Goal: Information Seeking & Learning: Learn about a topic

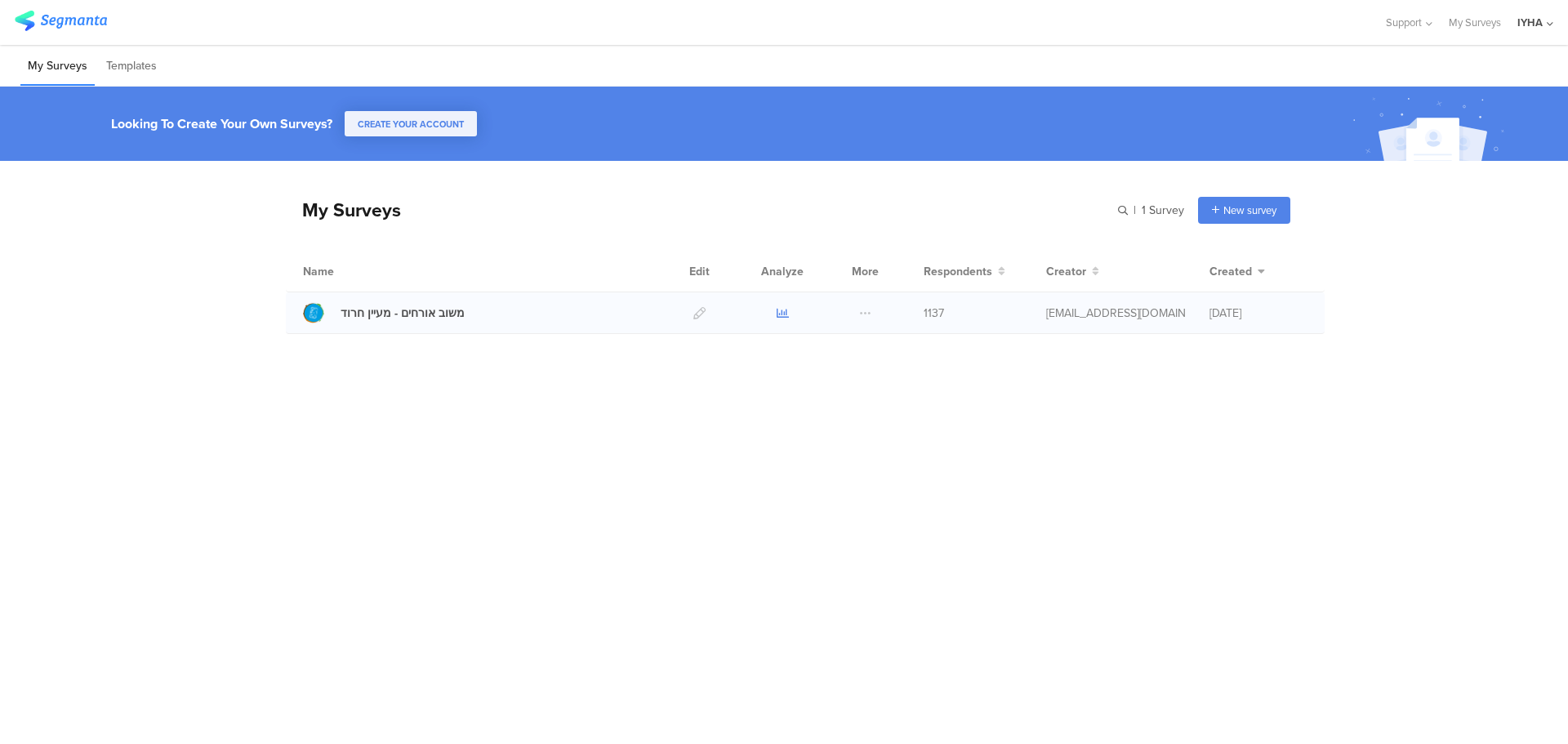
click at [782, 314] on icon at bounding box center [783, 314] width 12 height 12
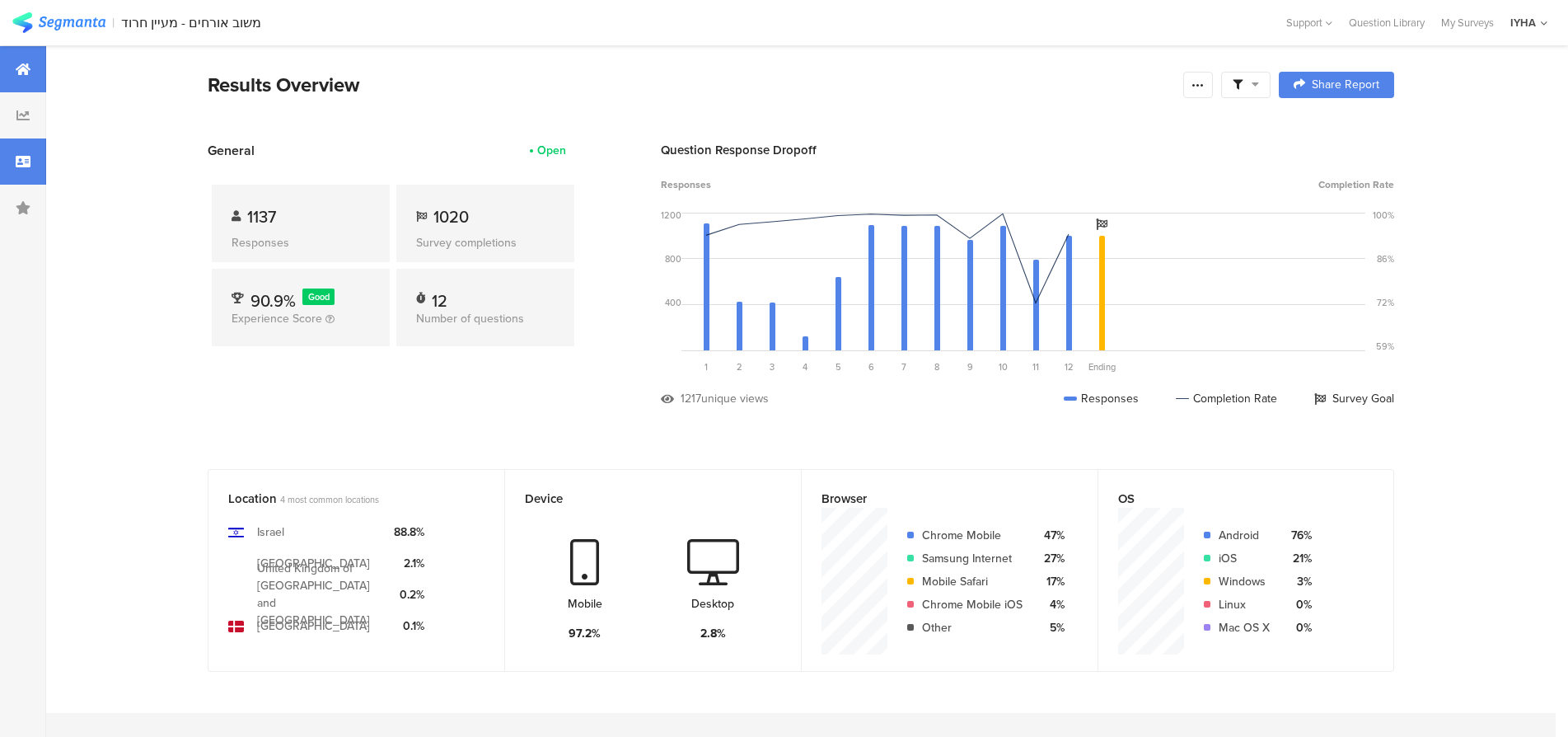
click at [27, 162] on icon at bounding box center [23, 161] width 15 height 13
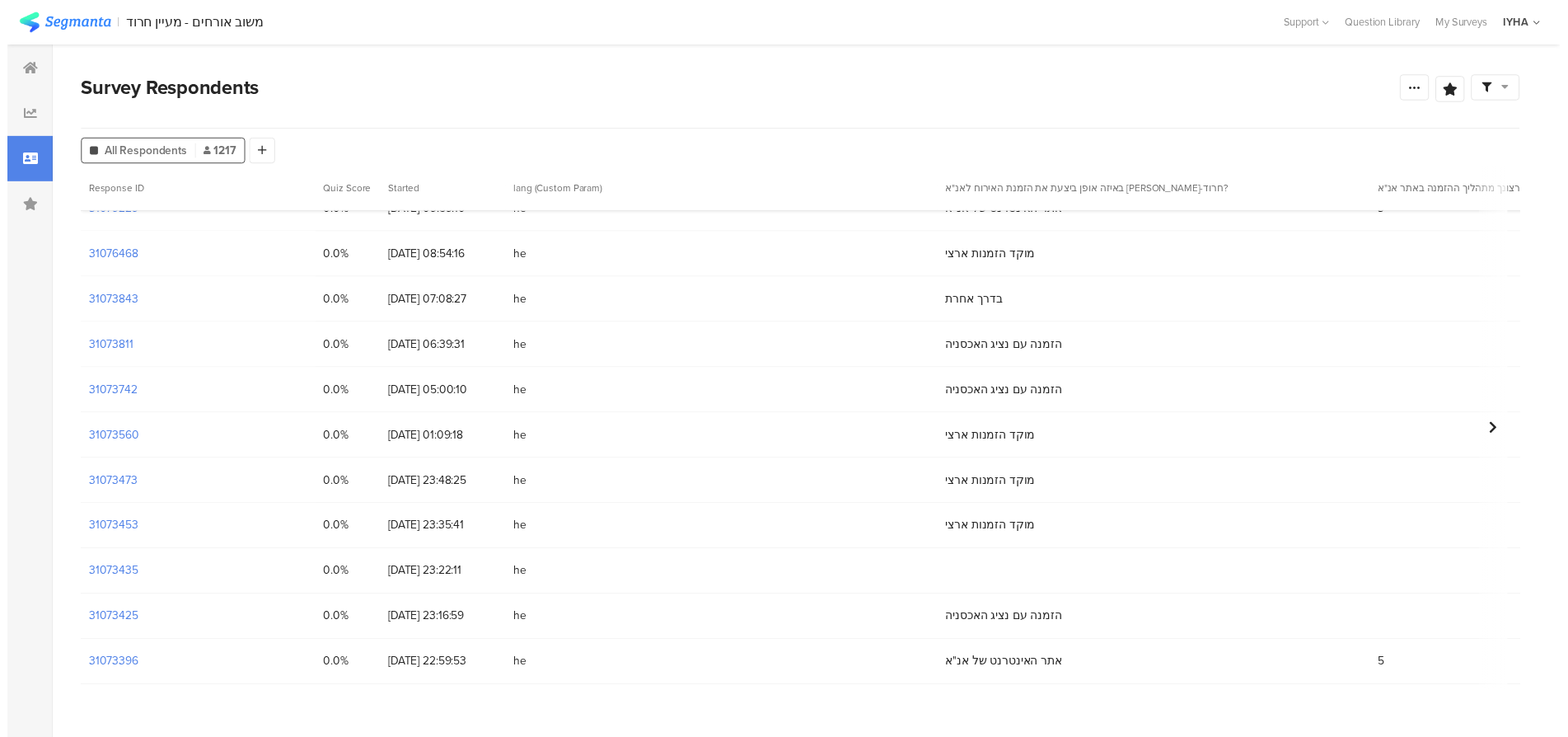
scroll to position [1917, 0]
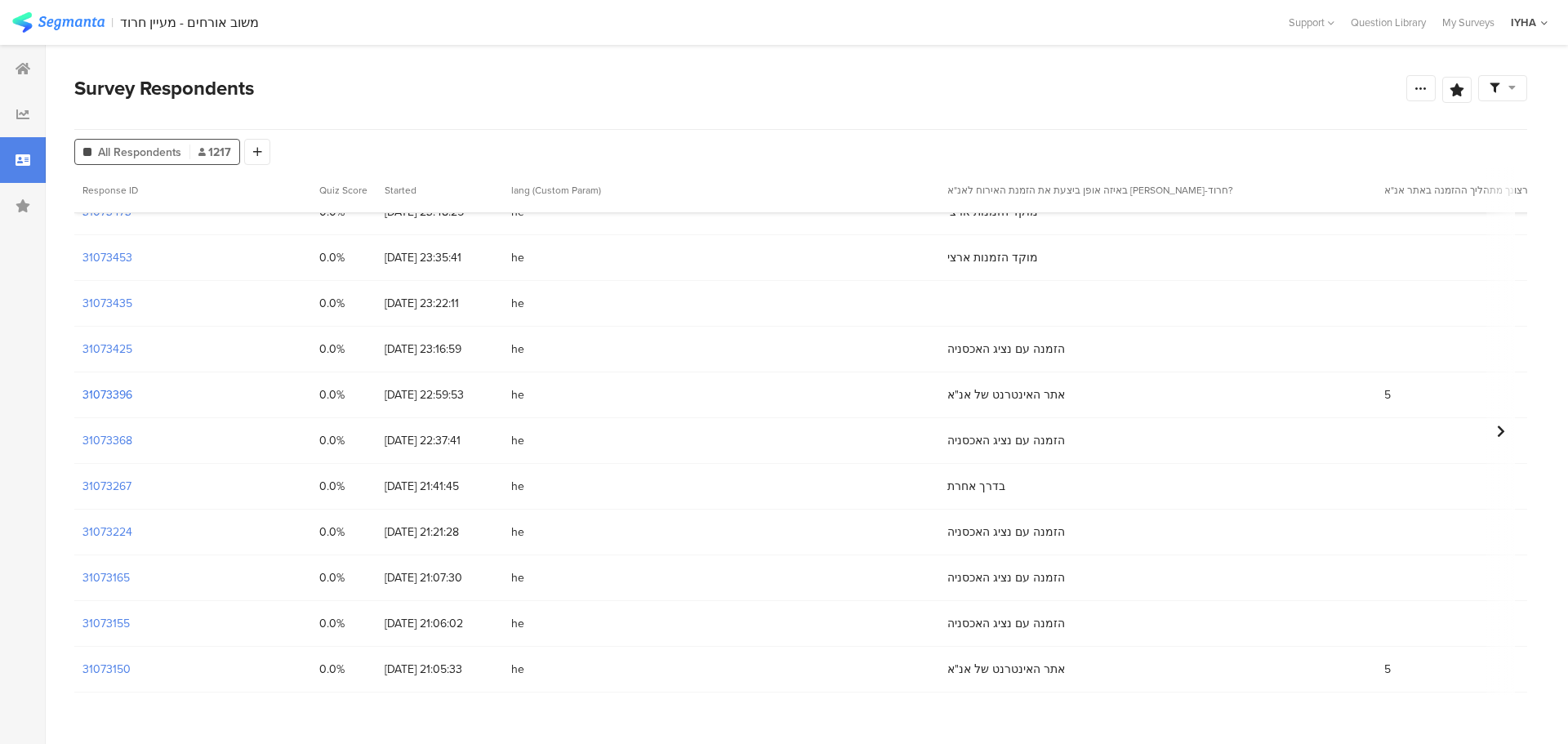
click at [120, 393] on section "31073396" at bounding box center [107, 395] width 50 height 18
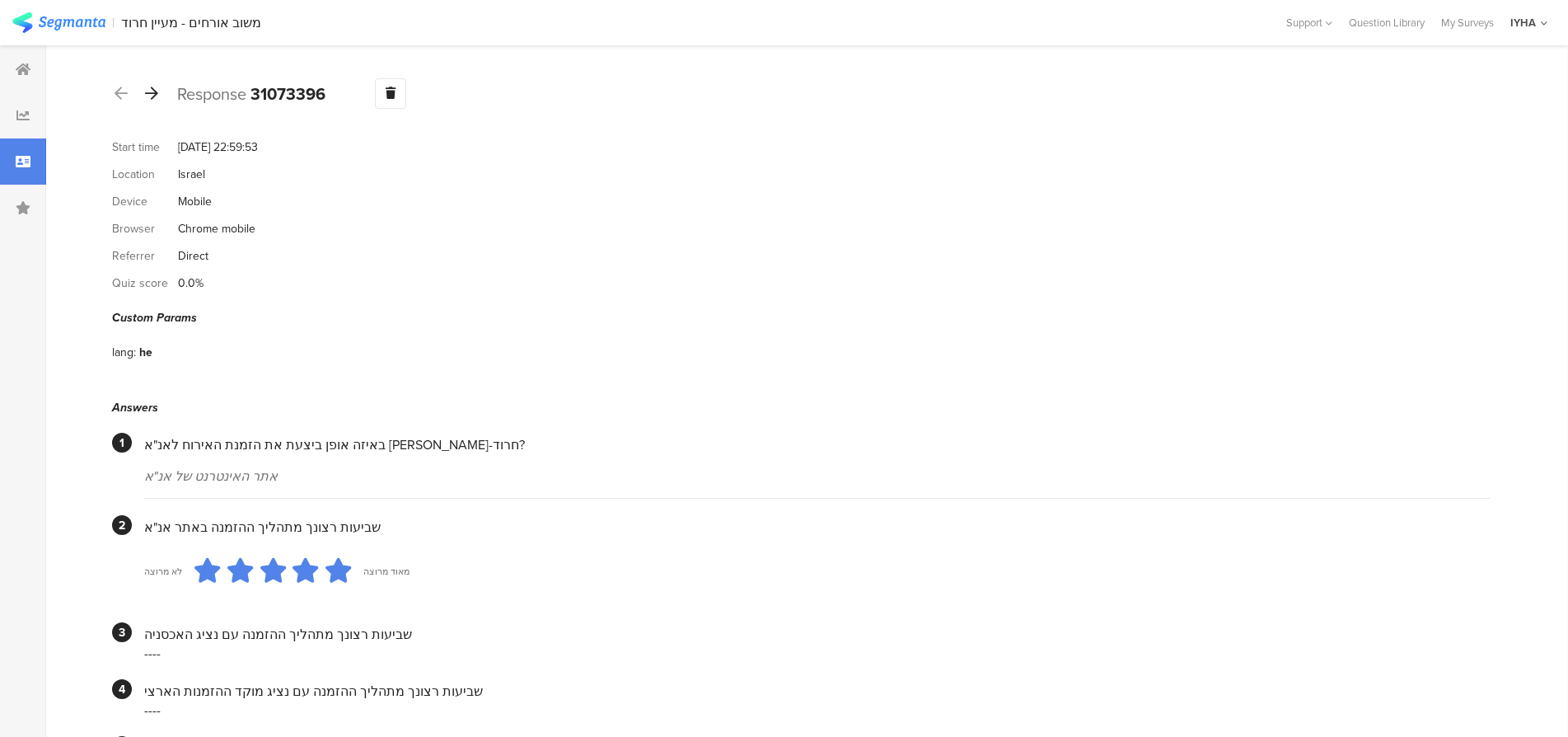
click at [157, 92] on icon at bounding box center [152, 93] width 13 height 15
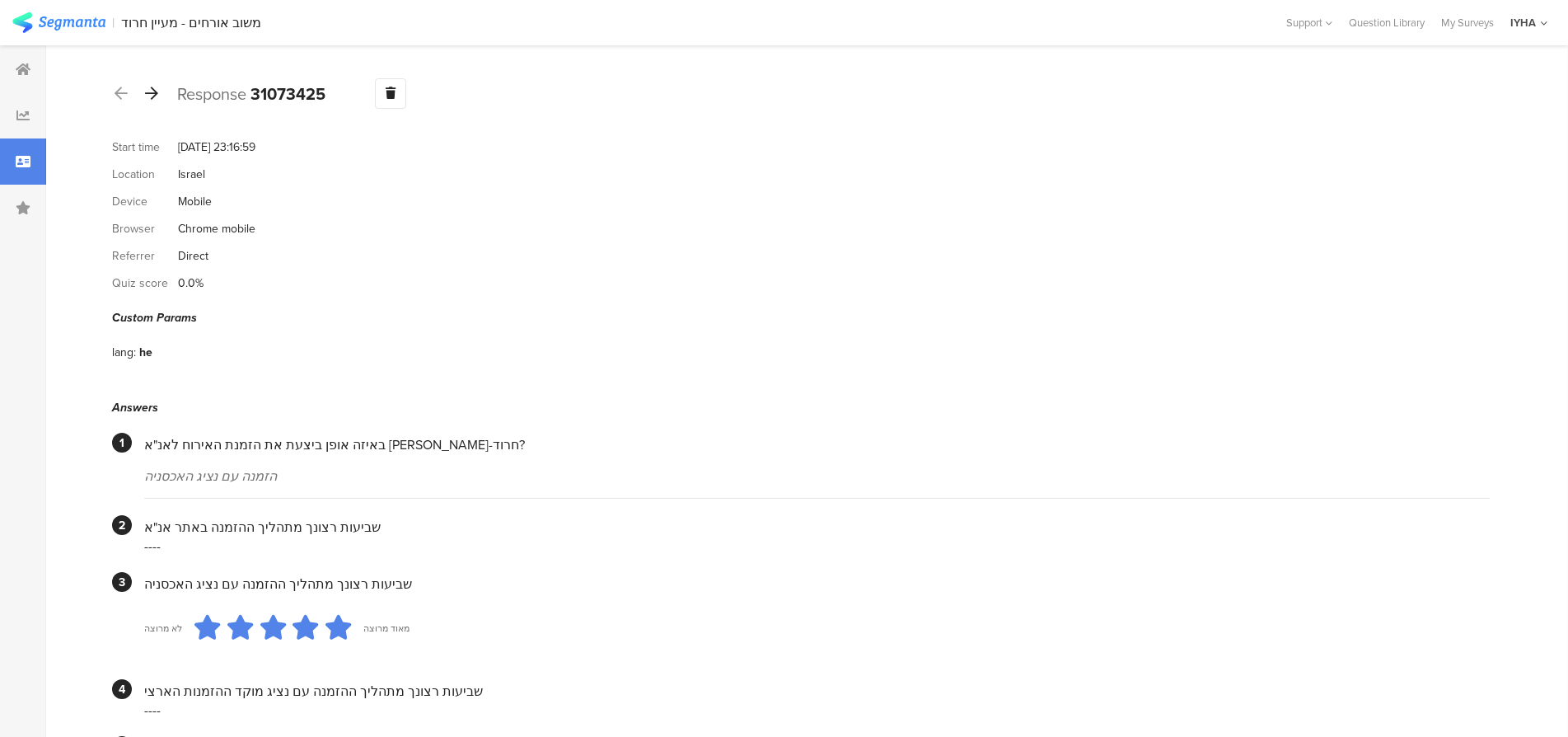
click at [157, 92] on icon at bounding box center [152, 93] width 13 height 15
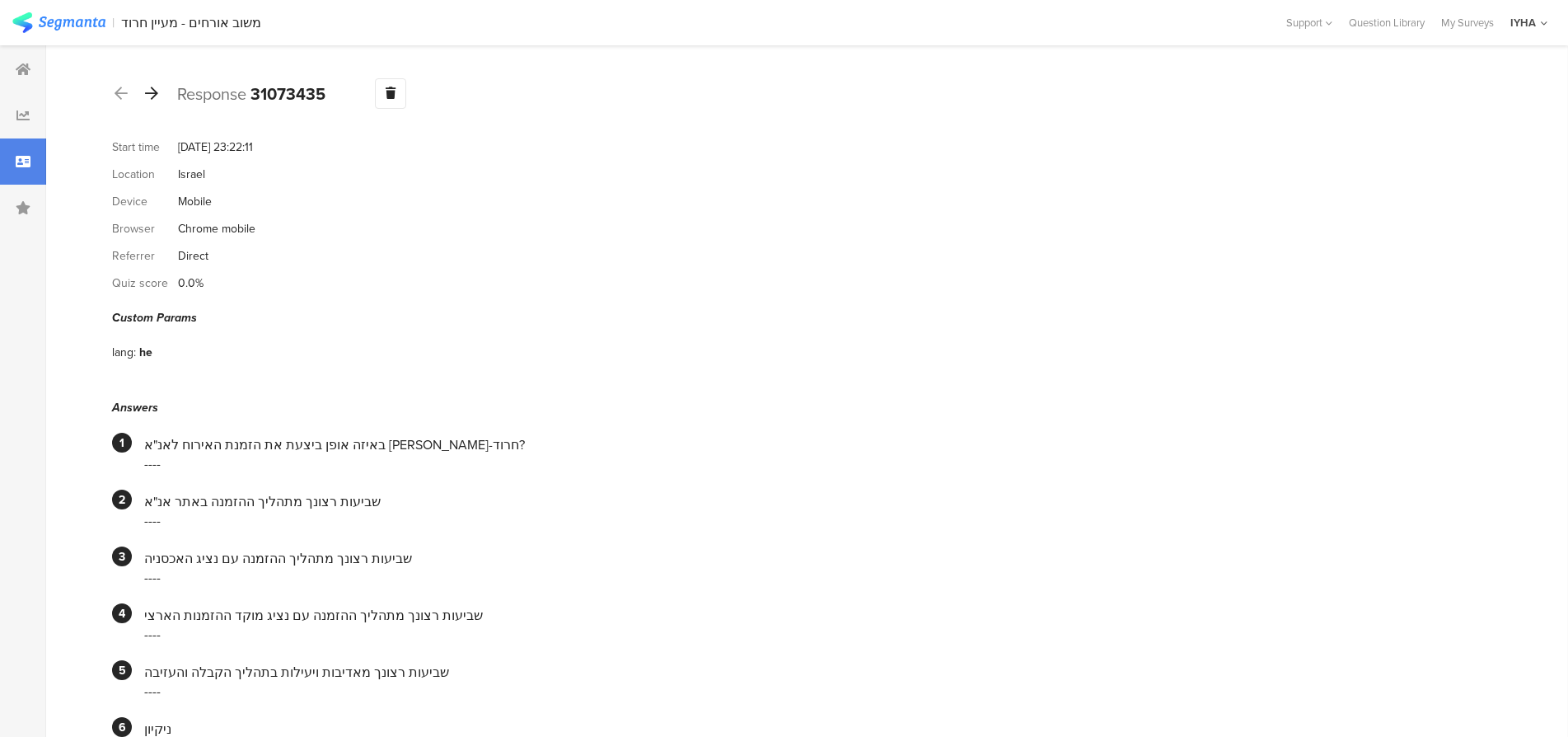
click at [157, 92] on icon at bounding box center [152, 93] width 13 height 15
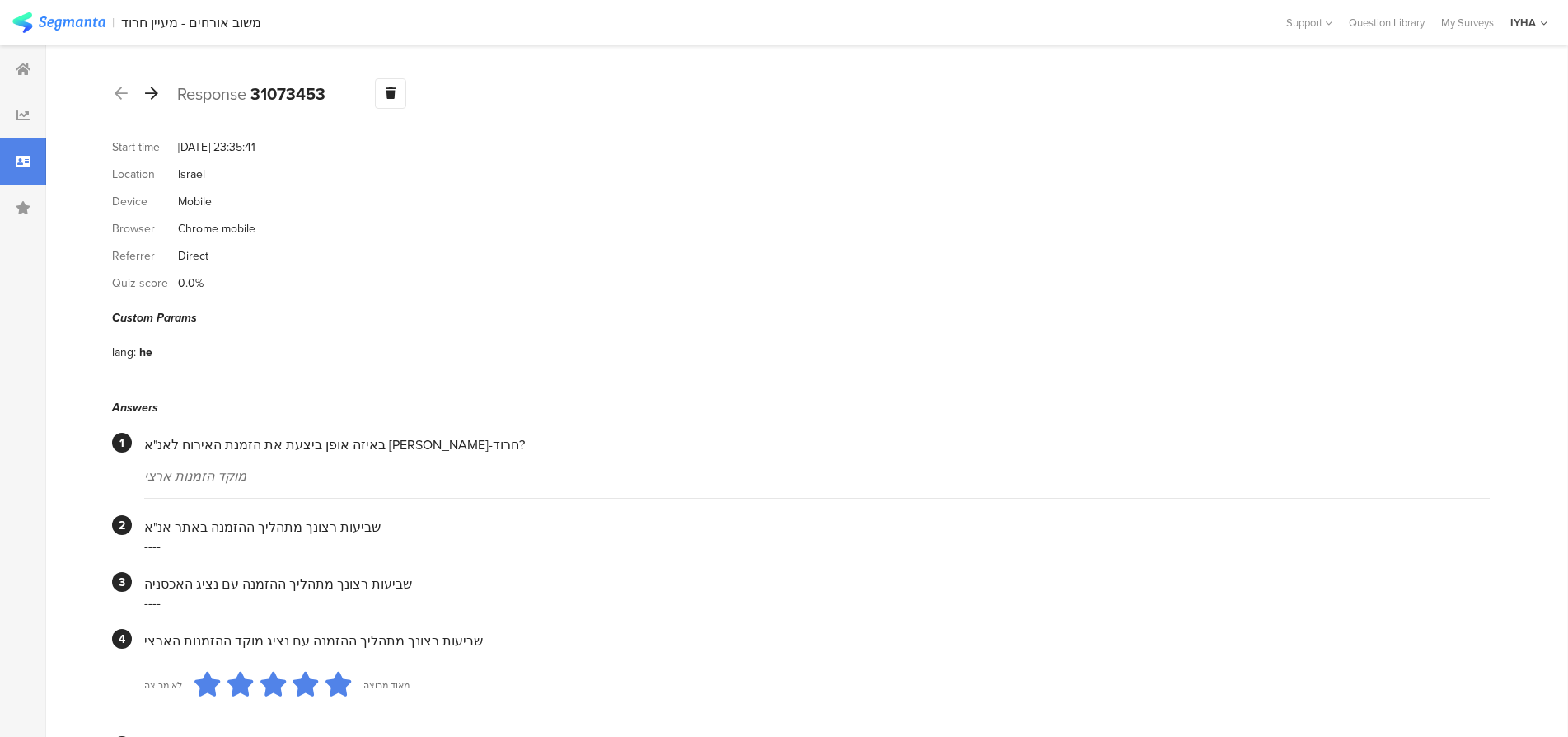
click at [157, 92] on icon at bounding box center [152, 93] width 13 height 15
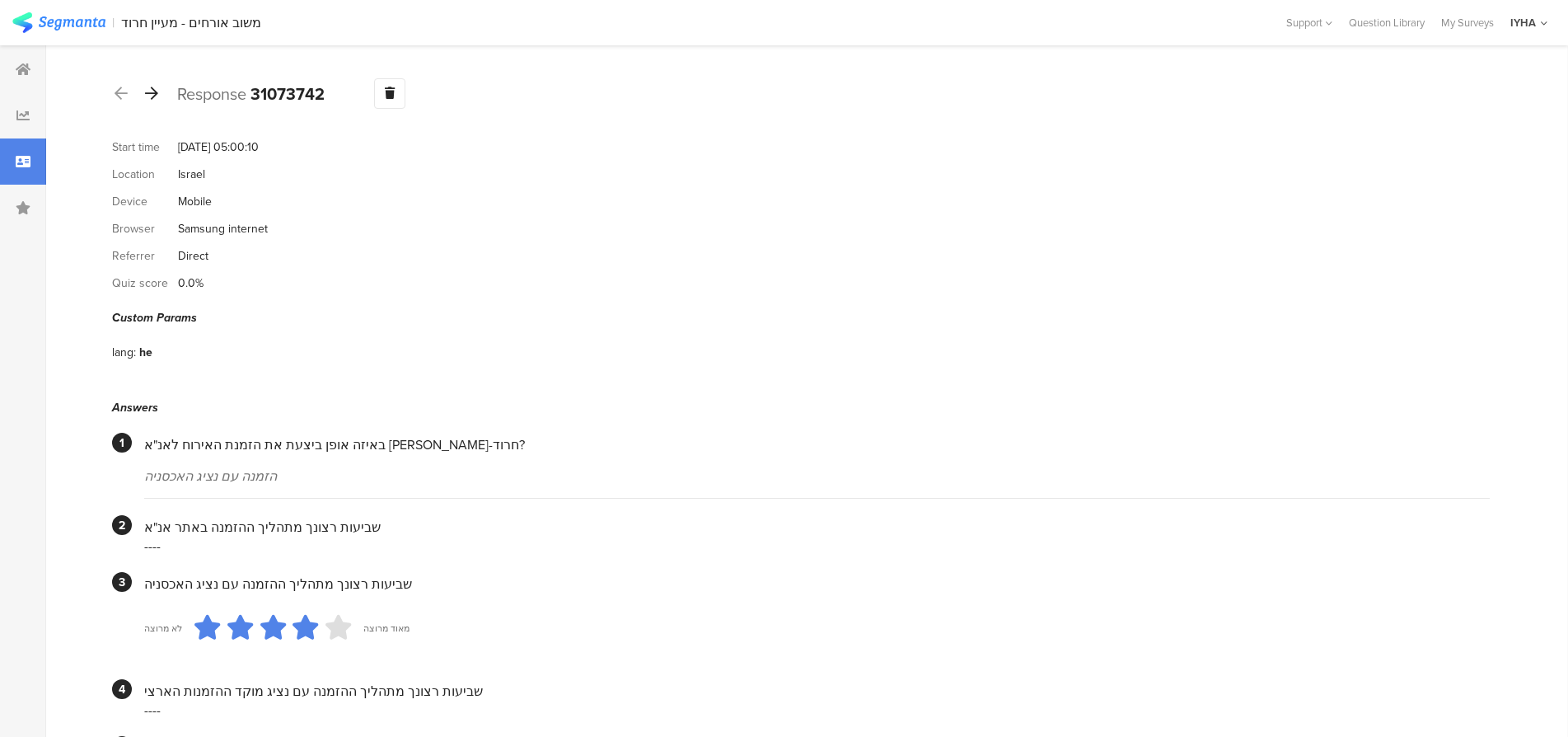
click at [157, 92] on icon at bounding box center [152, 93] width 13 height 15
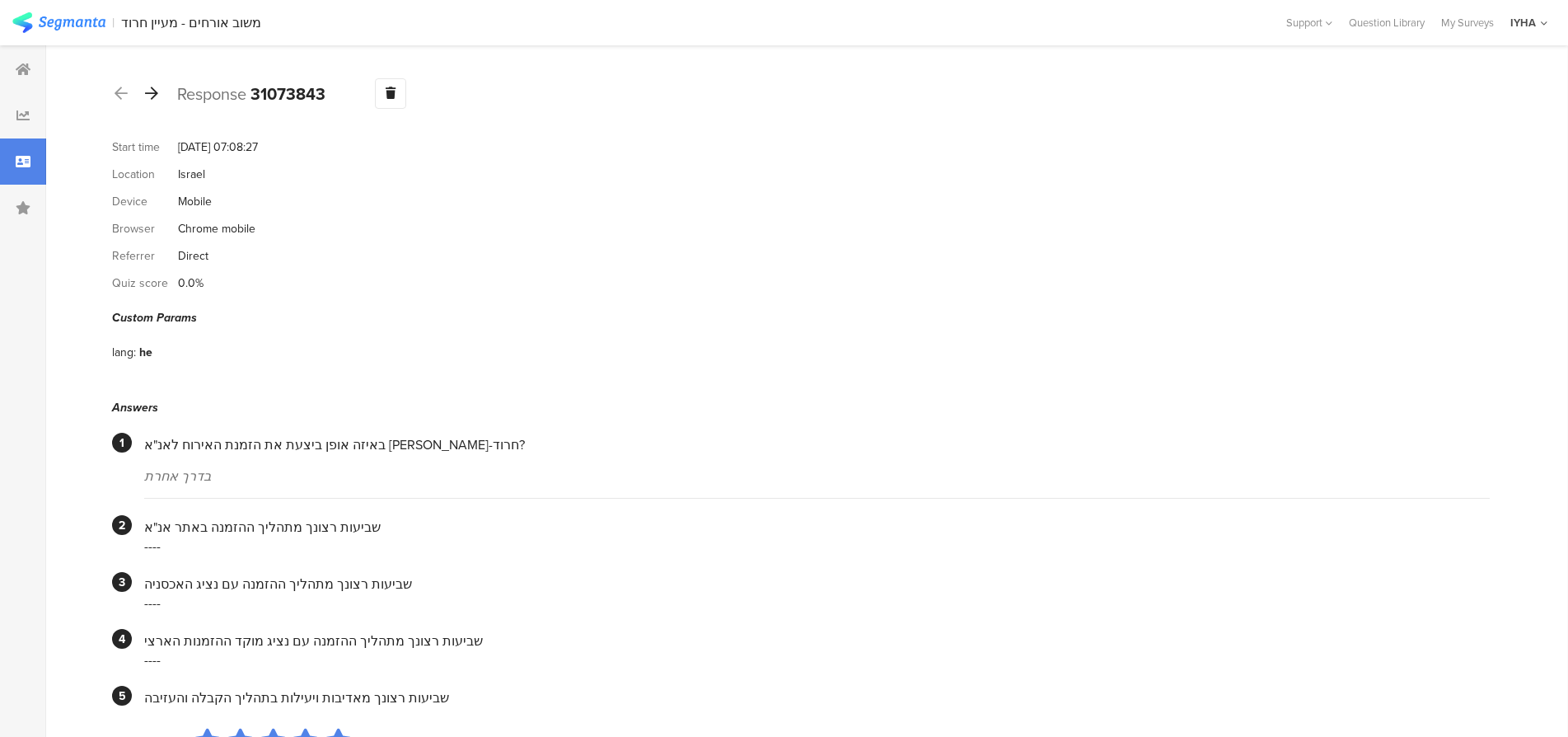
click at [157, 92] on icon at bounding box center [152, 93] width 13 height 15
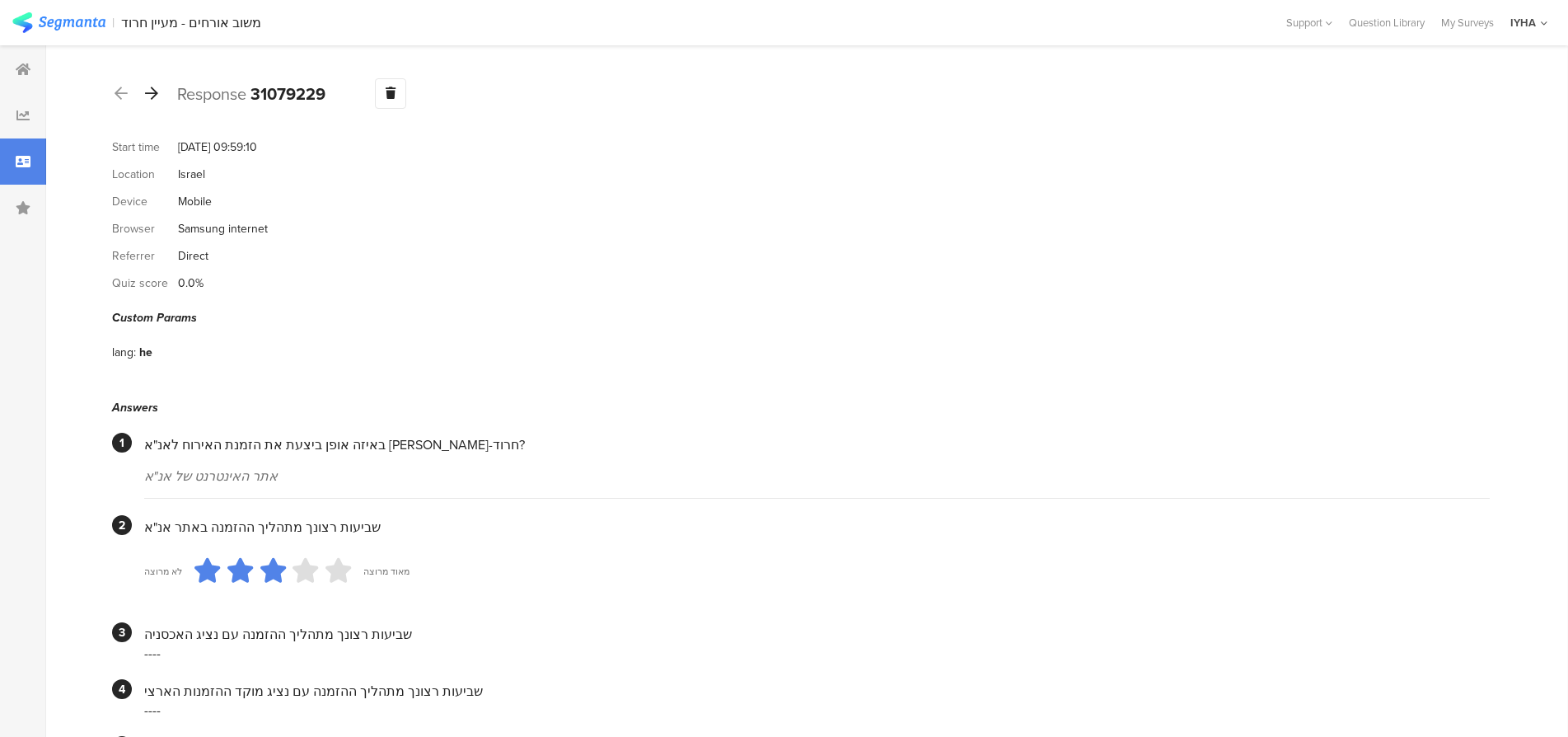
click at [157, 92] on icon at bounding box center [152, 93] width 13 height 15
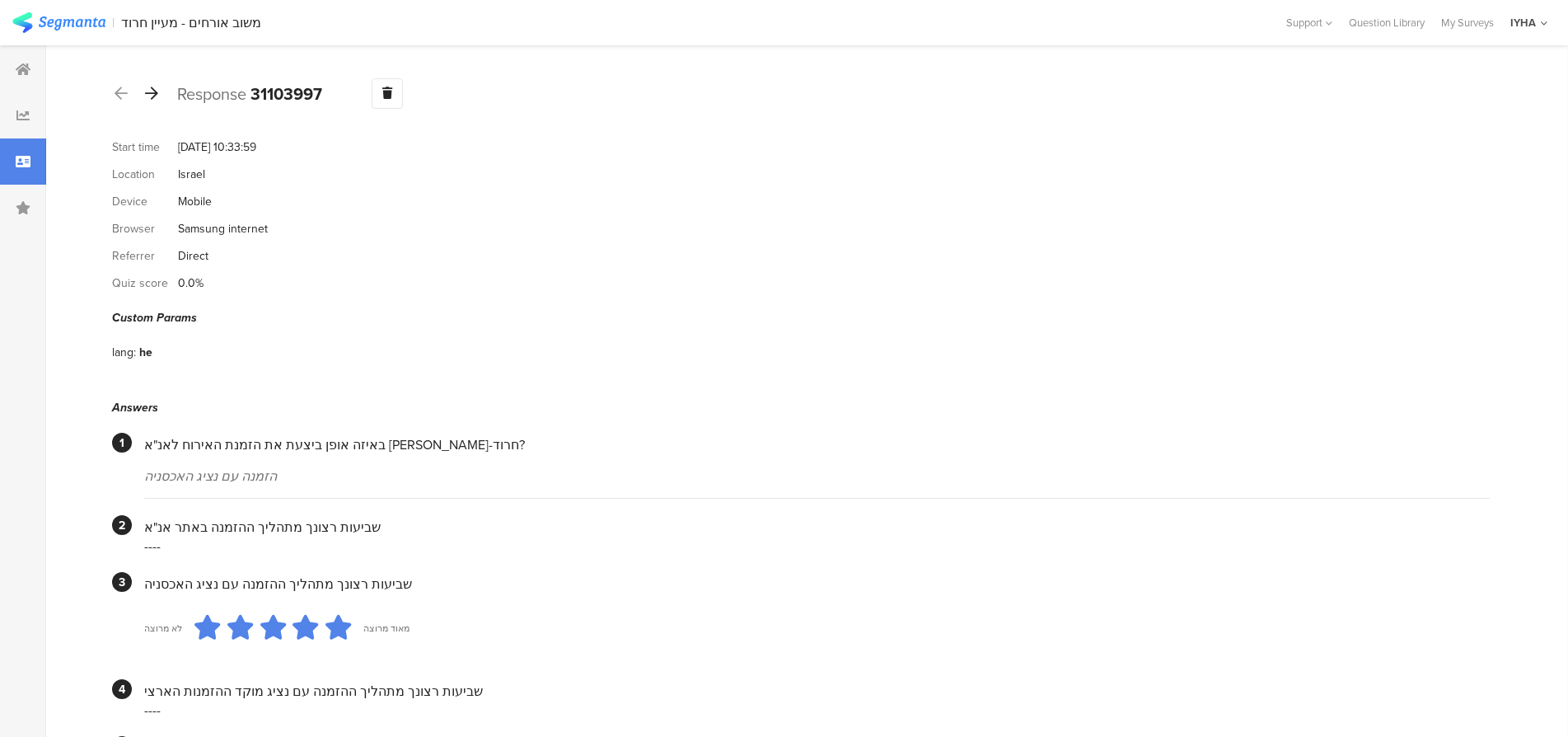
click at [157, 92] on icon at bounding box center [152, 93] width 13 height 15
click at [118, 93] on icon at bounding box center [121, 93] width 13 height 15
click at [155, 90] on icon at bounding box center [152, 93] width 13 height 15
click at [154, 91] on icon at bounding box center [152, 93] width 13 height 15
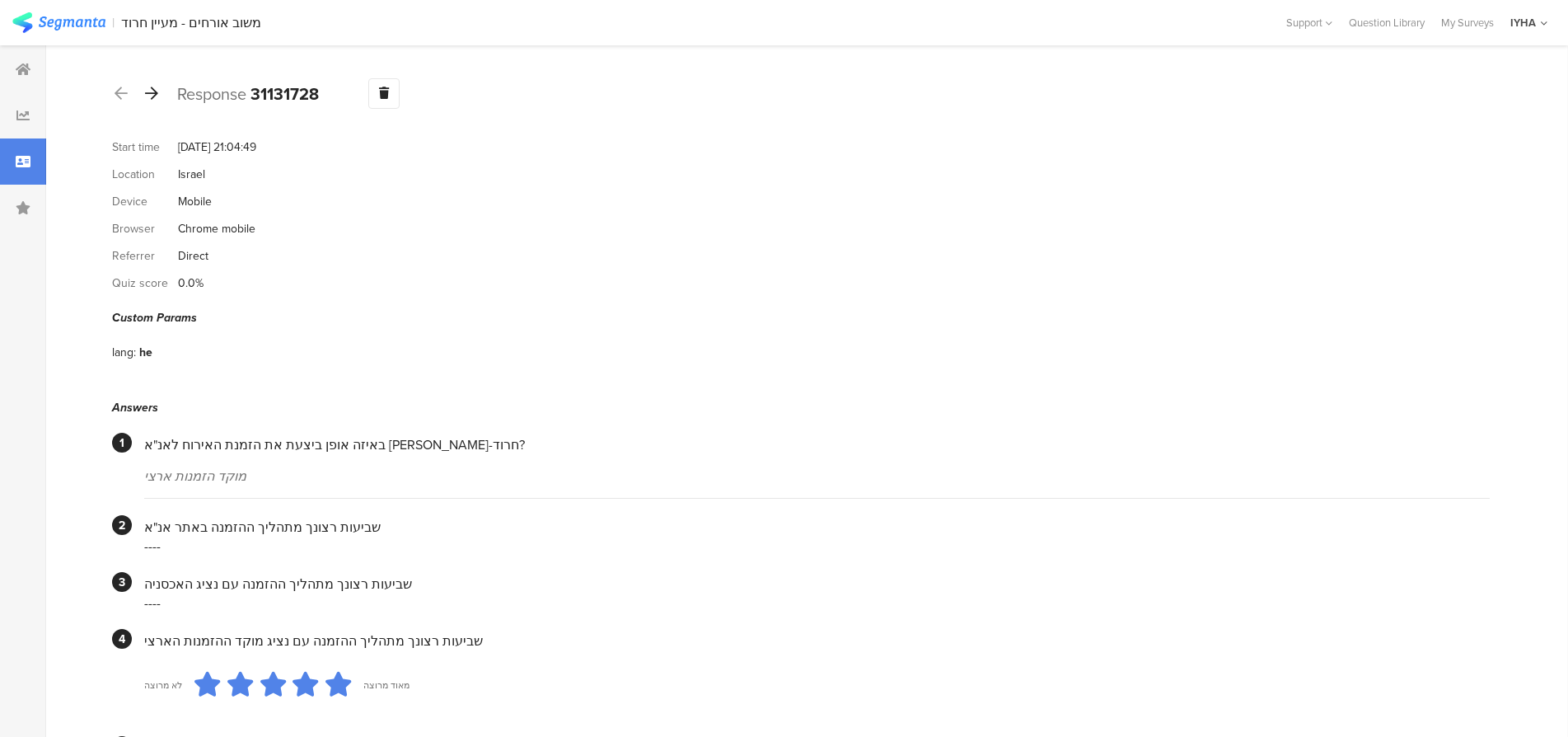
click at [151, 90] on icon at bounding box center [152, 93] width 13 height 15
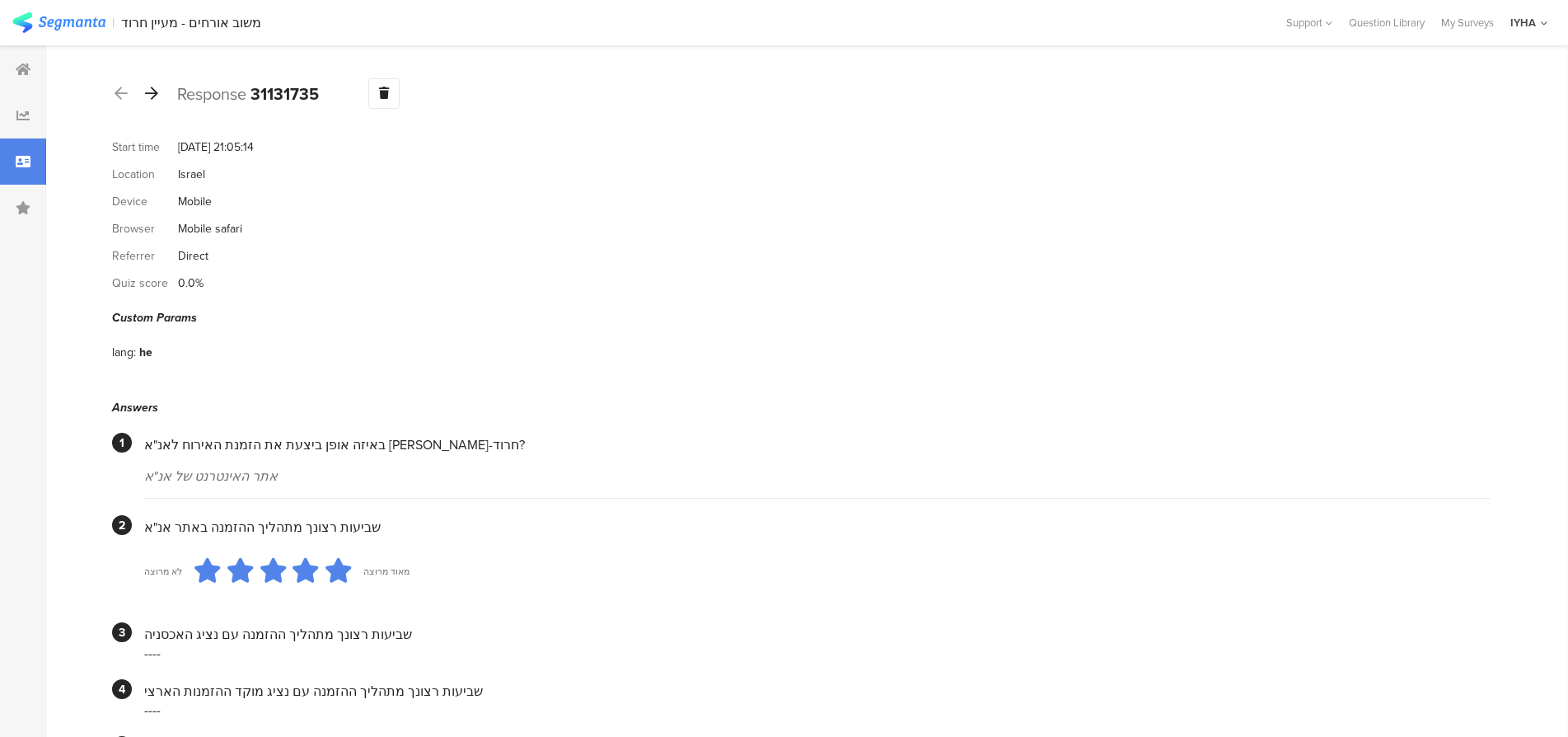
click at [152, 93] on icon at bounding box center [152, 93] width 13 height 15
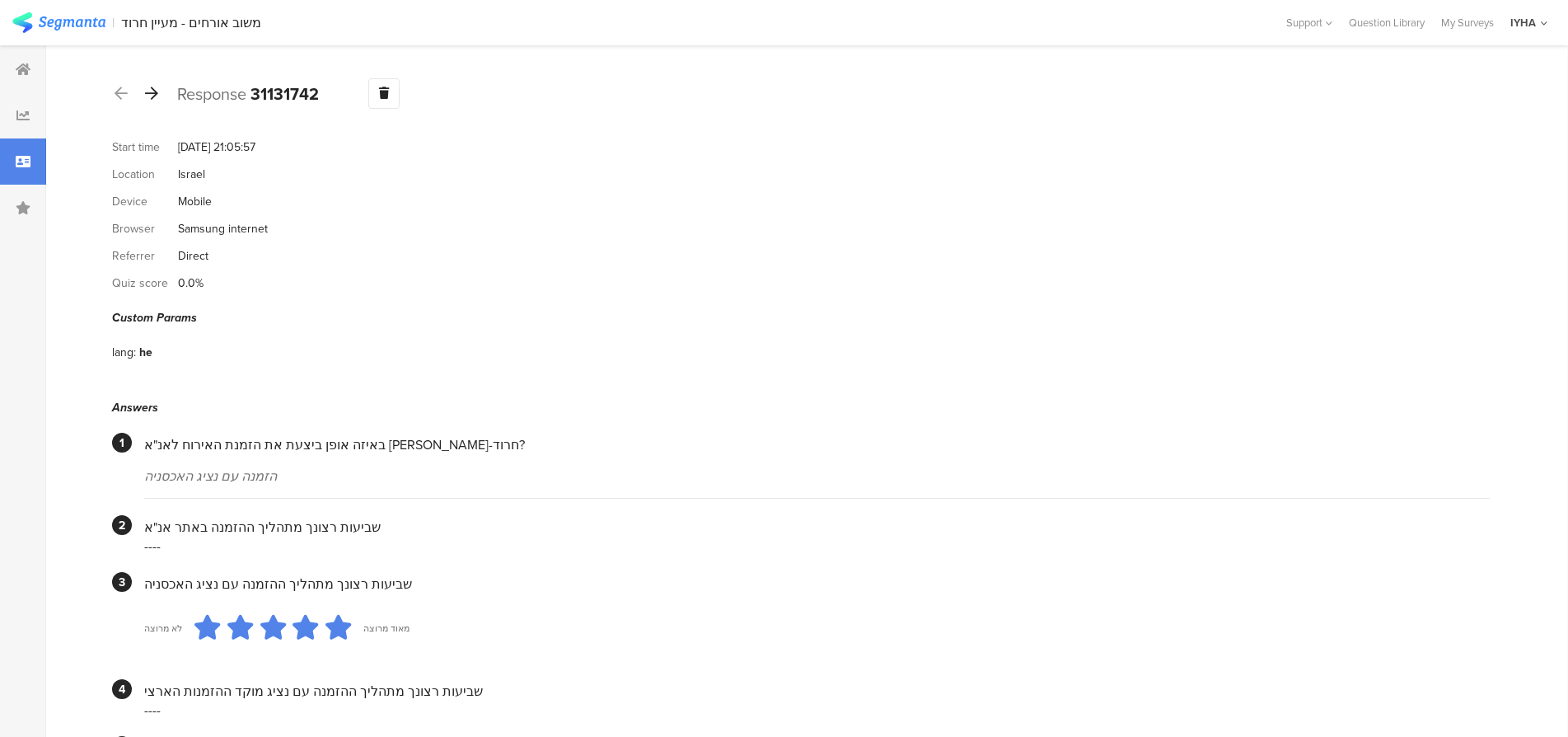
click at [152, 94] on icon at bounding box center [152, 93] width 13 height 15
click at [152, 96] on icon at bounding box center [152, 93] width 13 height 15
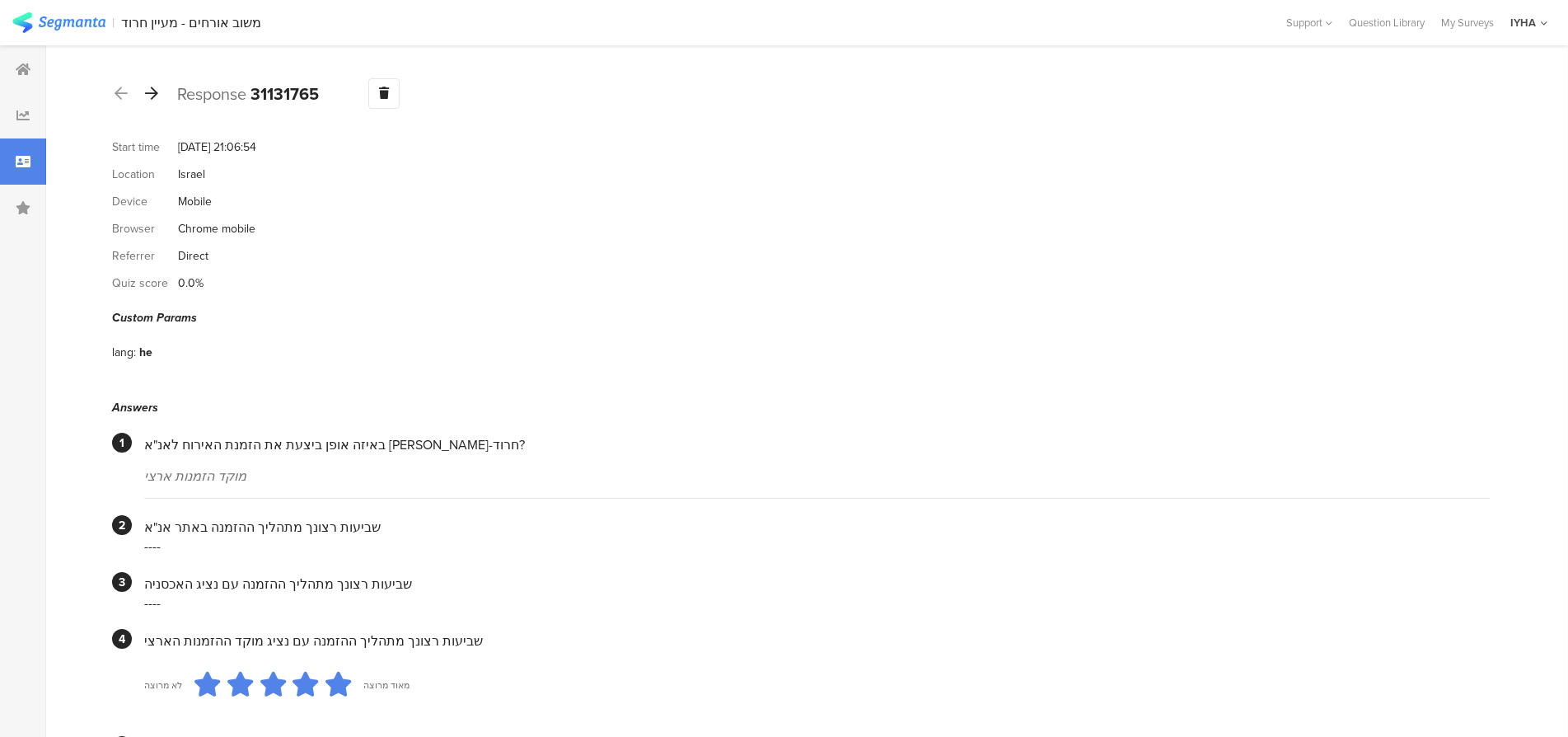
click at [153, 96] on icon at bounding box center [152, 93] width 13 height 15
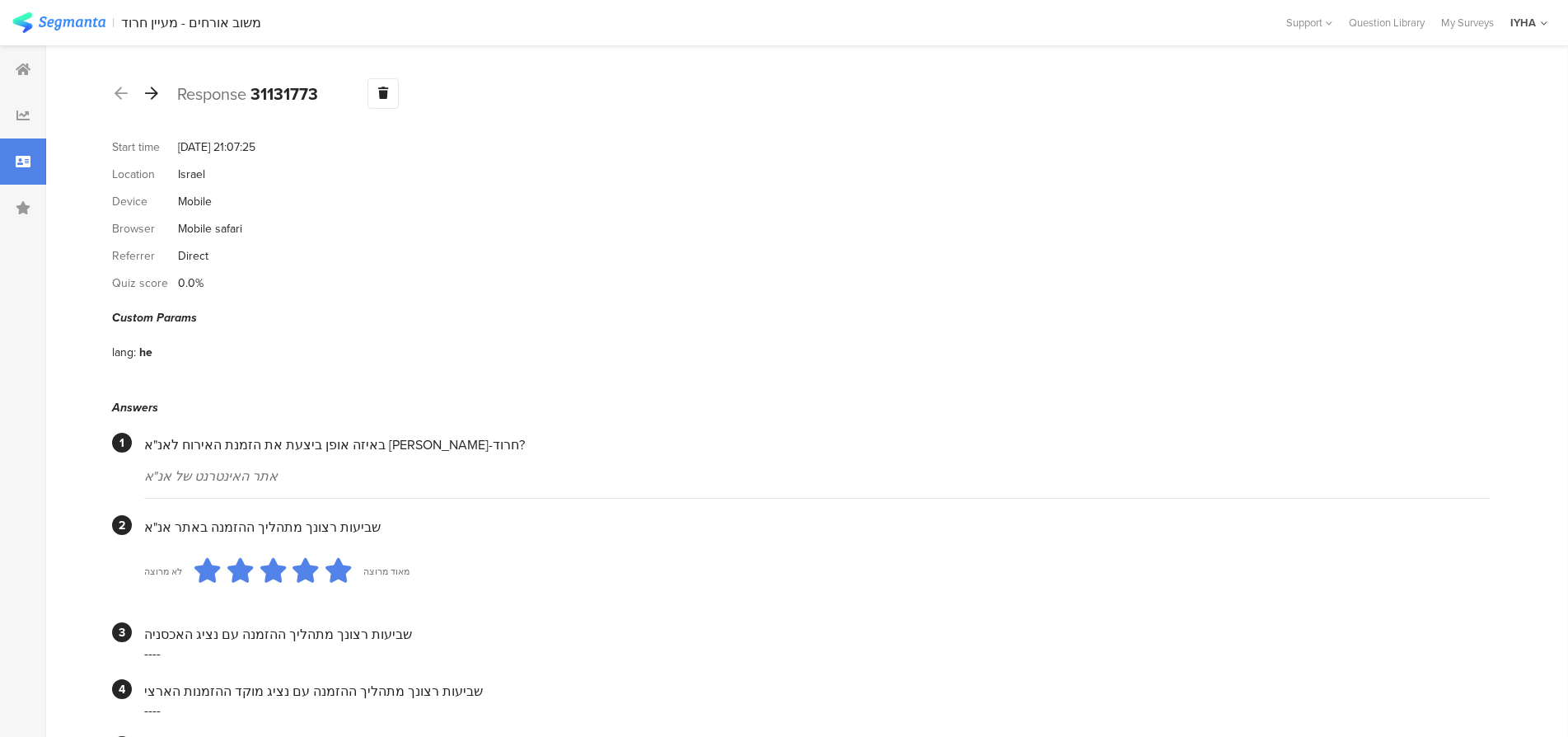
click at [154, 90] on icon at bounding box center [152, 93] width 13 height 15
click at [155, 95] on icon at bounding box center [152, 93] width 13 height 15
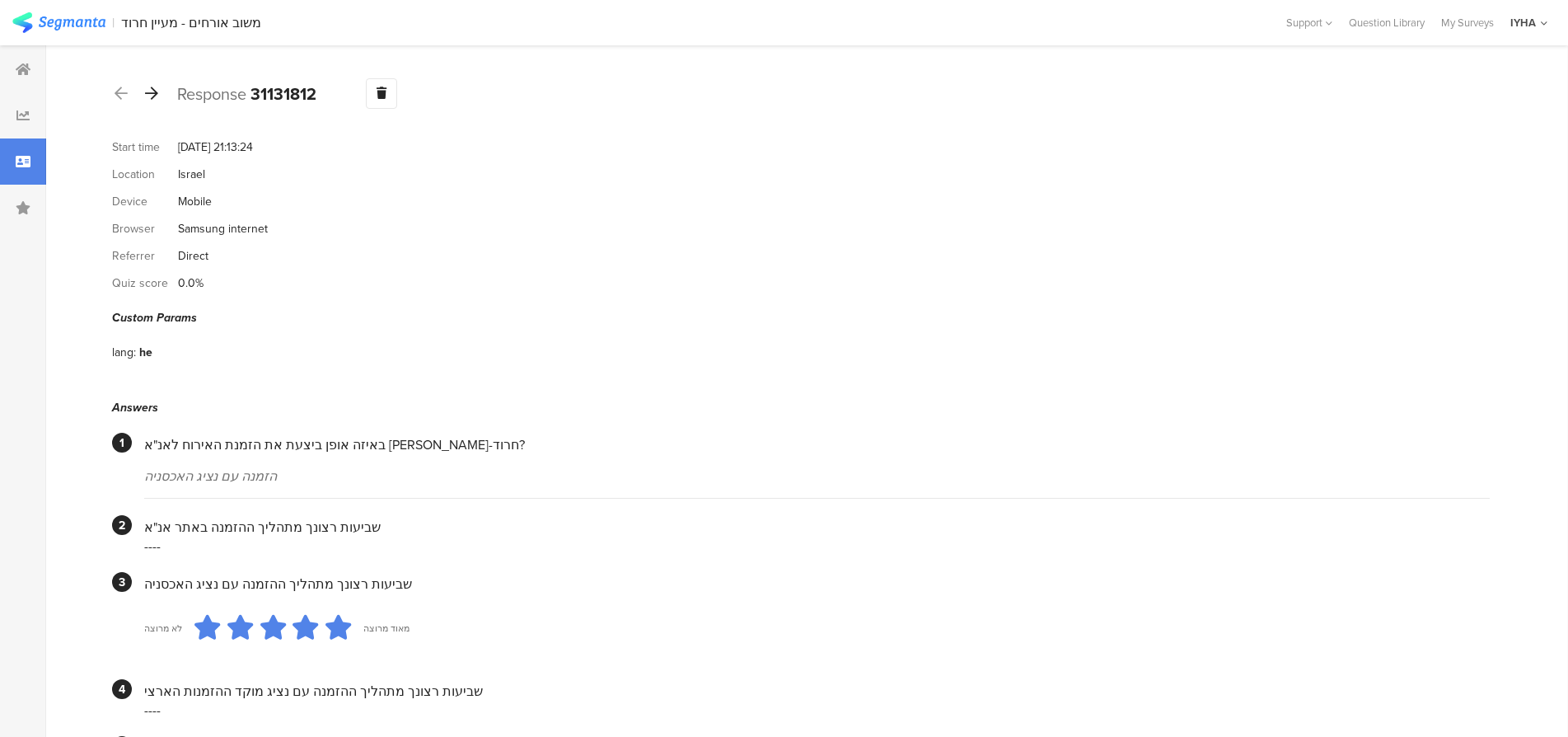
click at [152, 91] on icon at bounding box center [152, 93] width 13 height 15
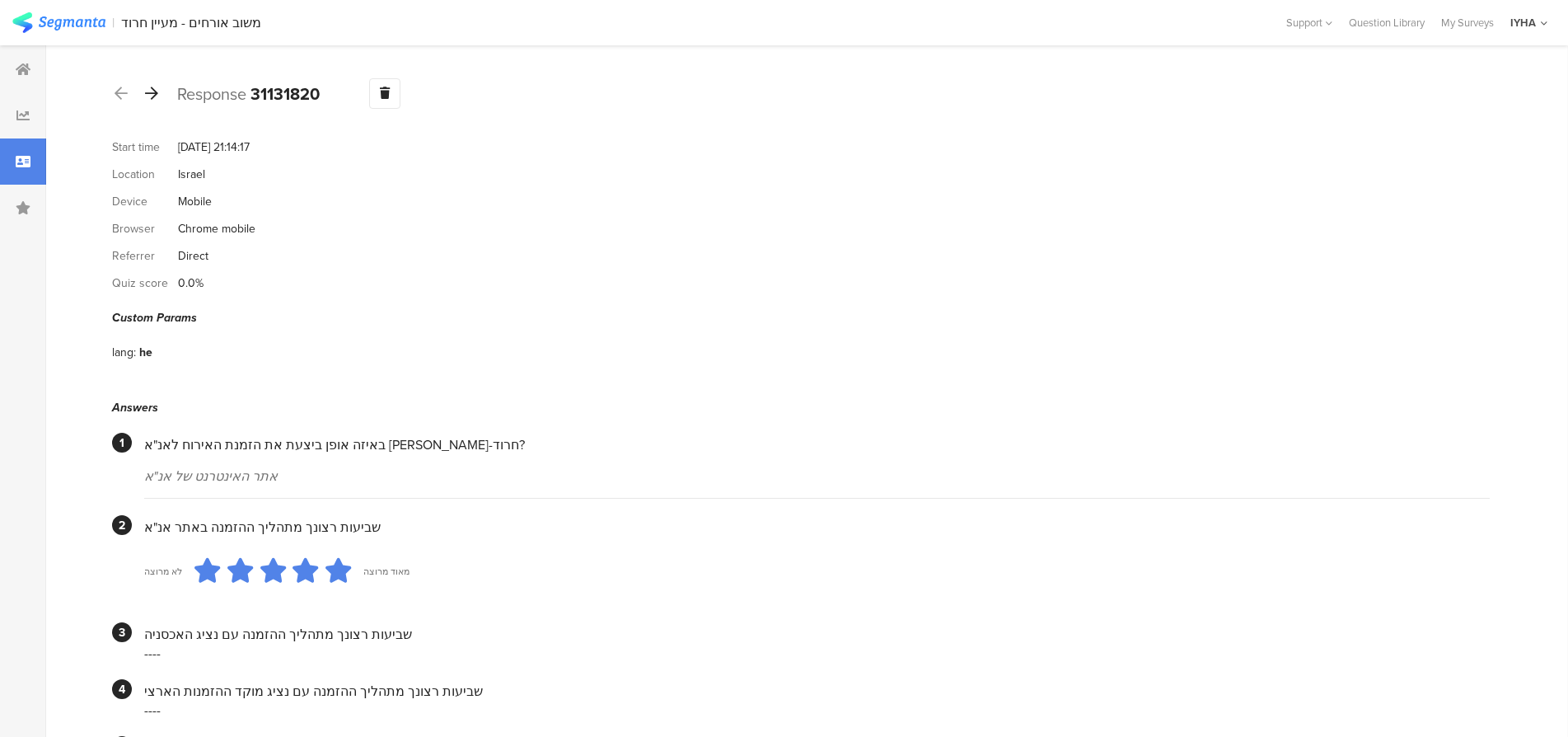
click at [154, 89] on icon at bounding box center [152, 93] width 13 height 15
click at [150, 93] on icon at bounding box center [152, 93] width 13 height 15
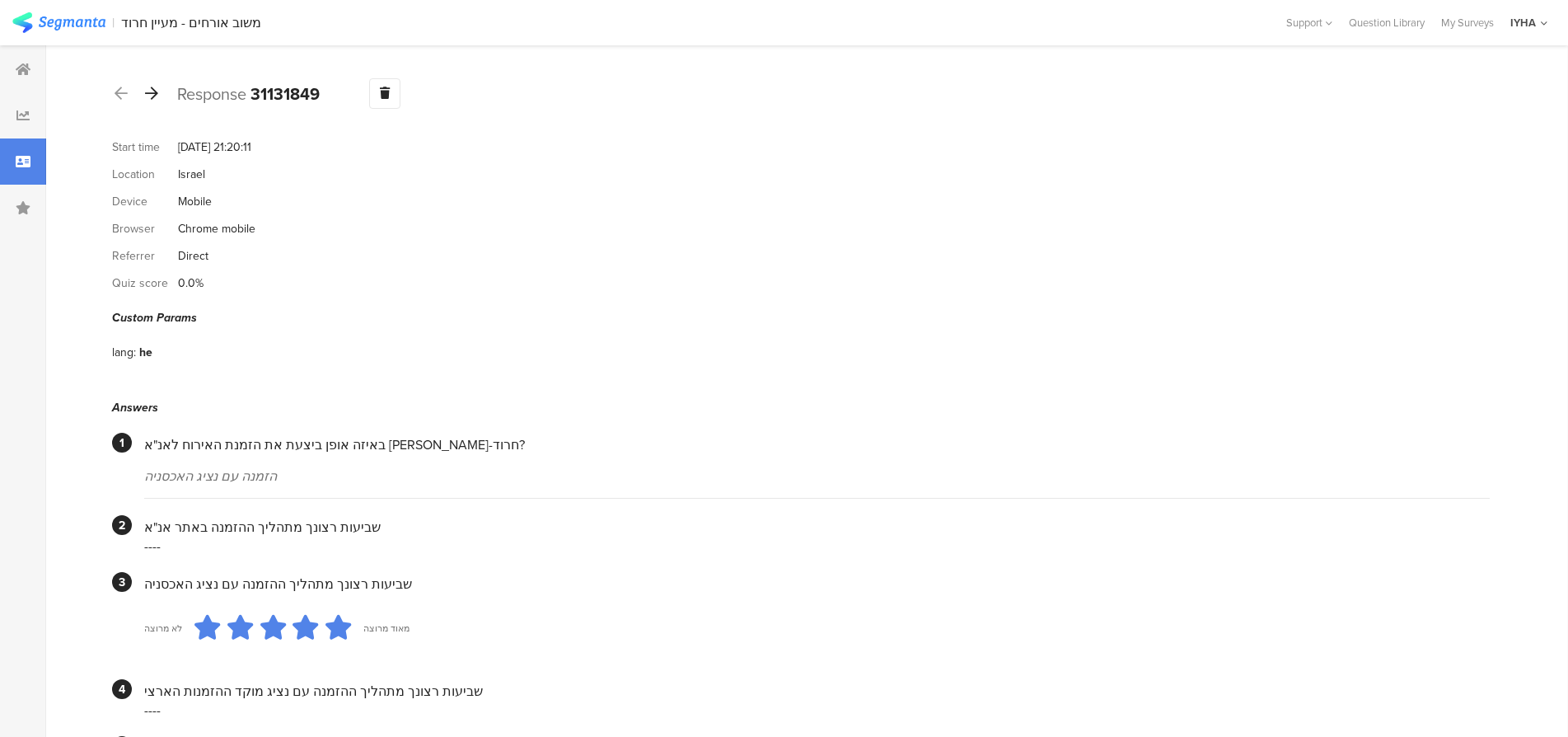
click at [152, 91] on icon at bounding box center [152, 93] width 13 height 15
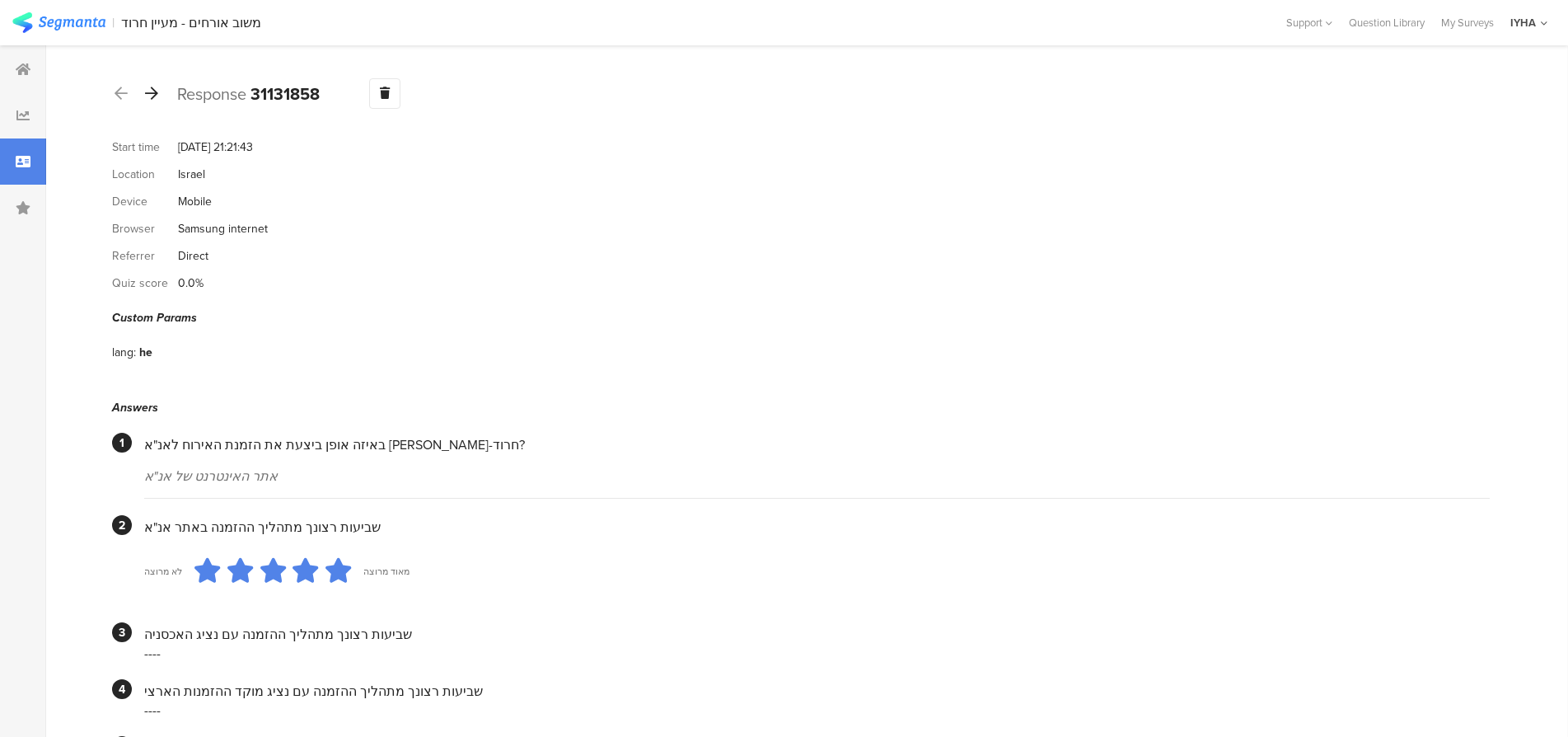
click at [153, 93] on icon at bounding box center [152, 93] width 13 height 15
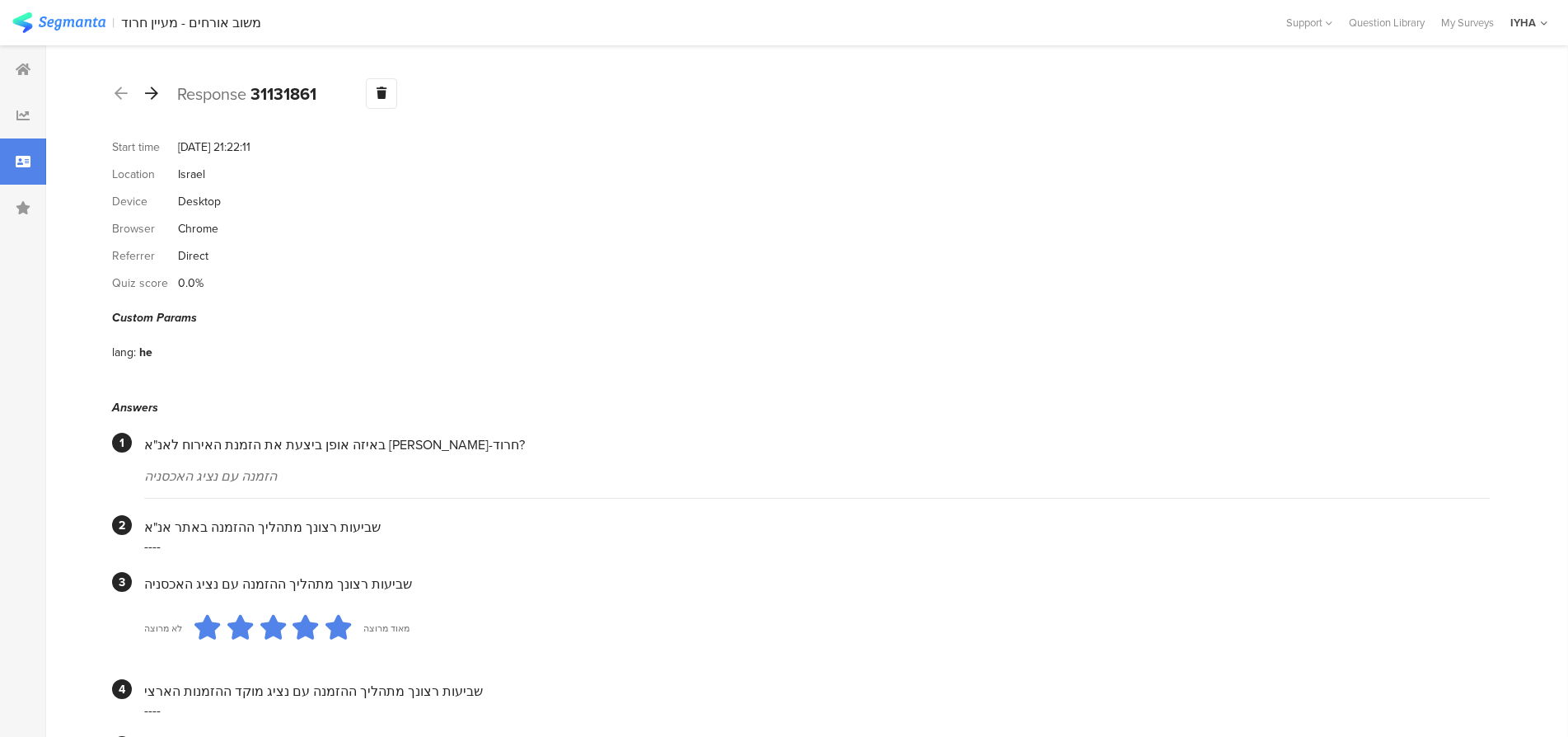
click at [153, 91] on icon at bounding box center [152, 93] width 13 height 15
click at [154, 88] on icon at bounding box center [152, 93] width 13 height 15
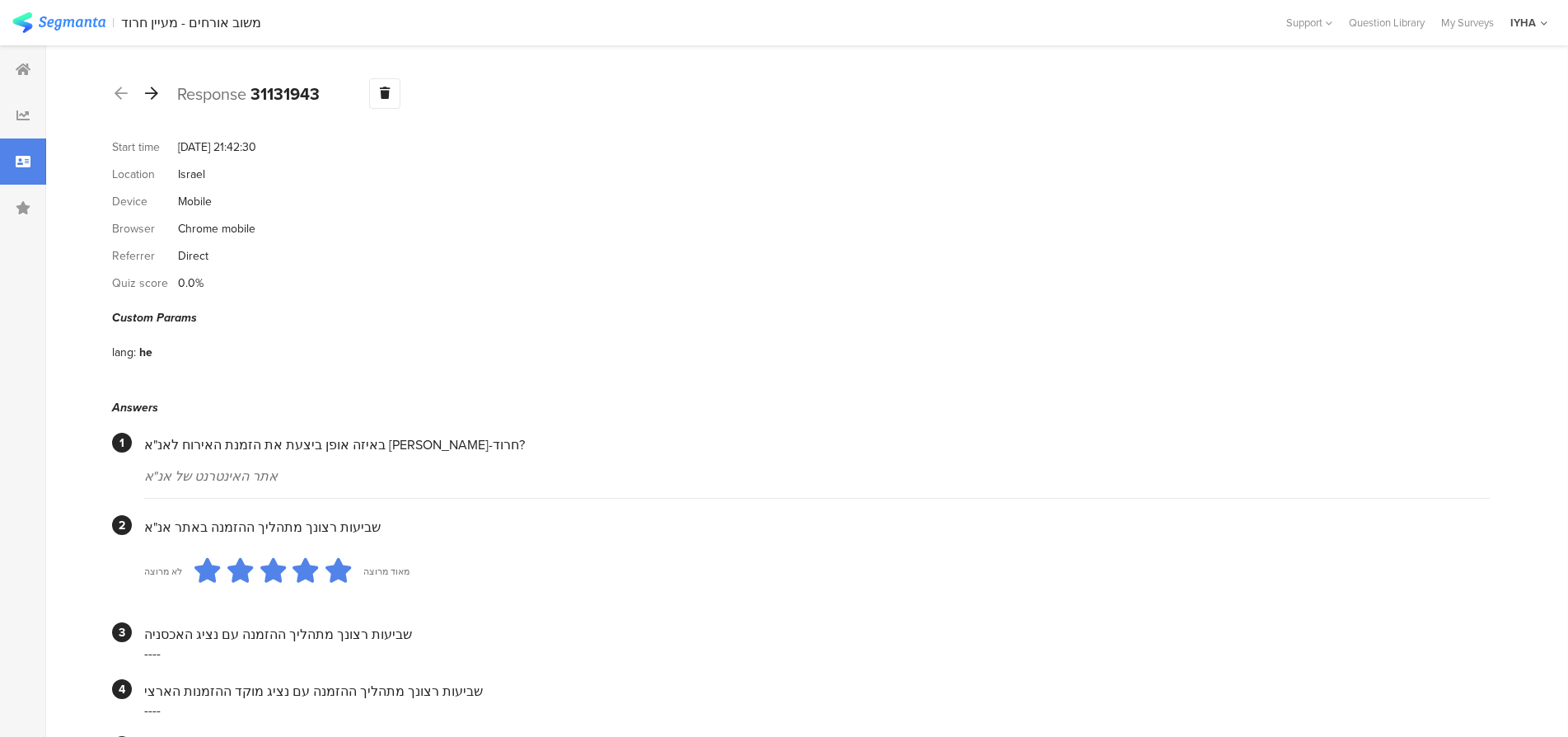
click at [154, 94] on icon at bounding box center [152, 93] width 13 height 15
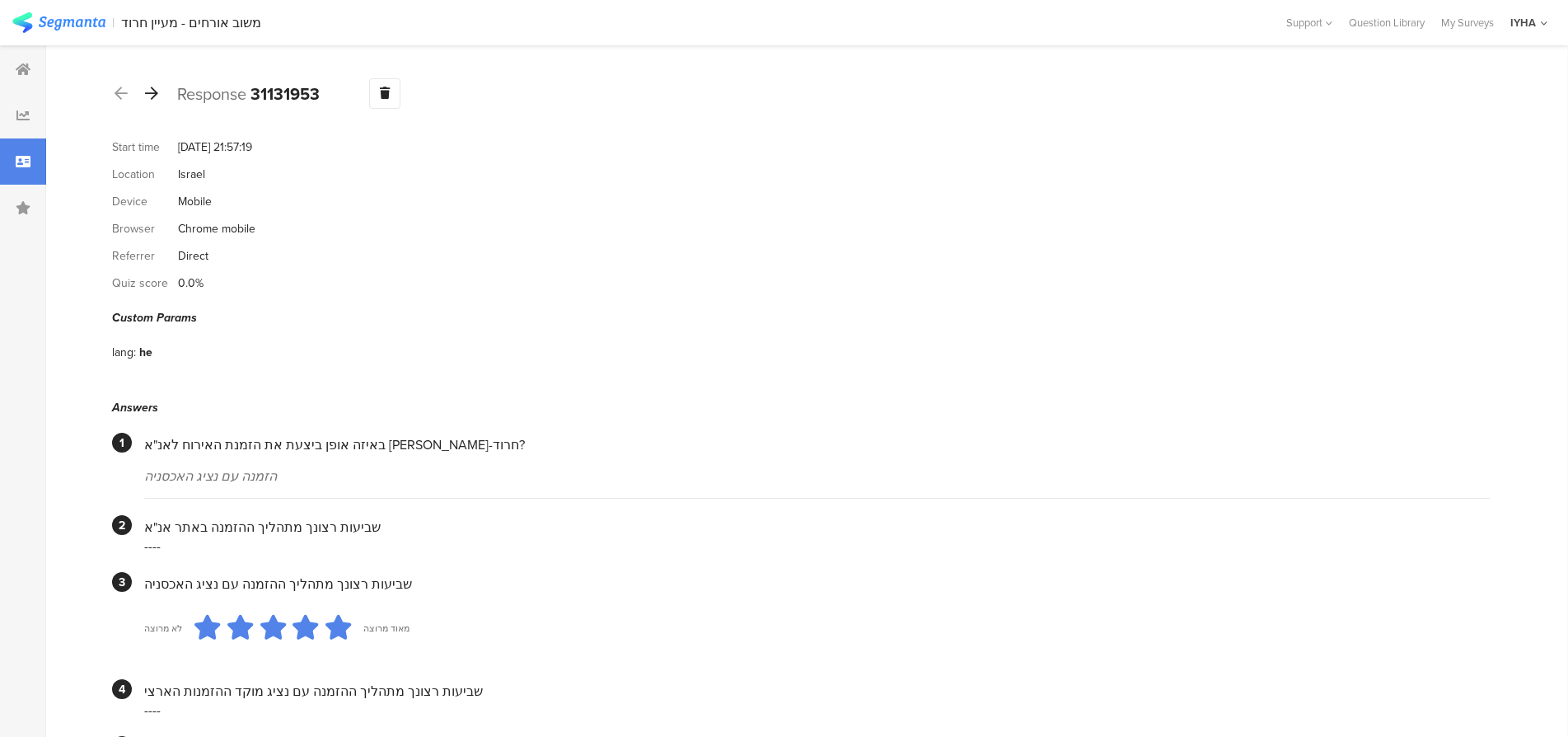
click at [153, 92] on icon at bounding box center [152, 93] width 13 height 15
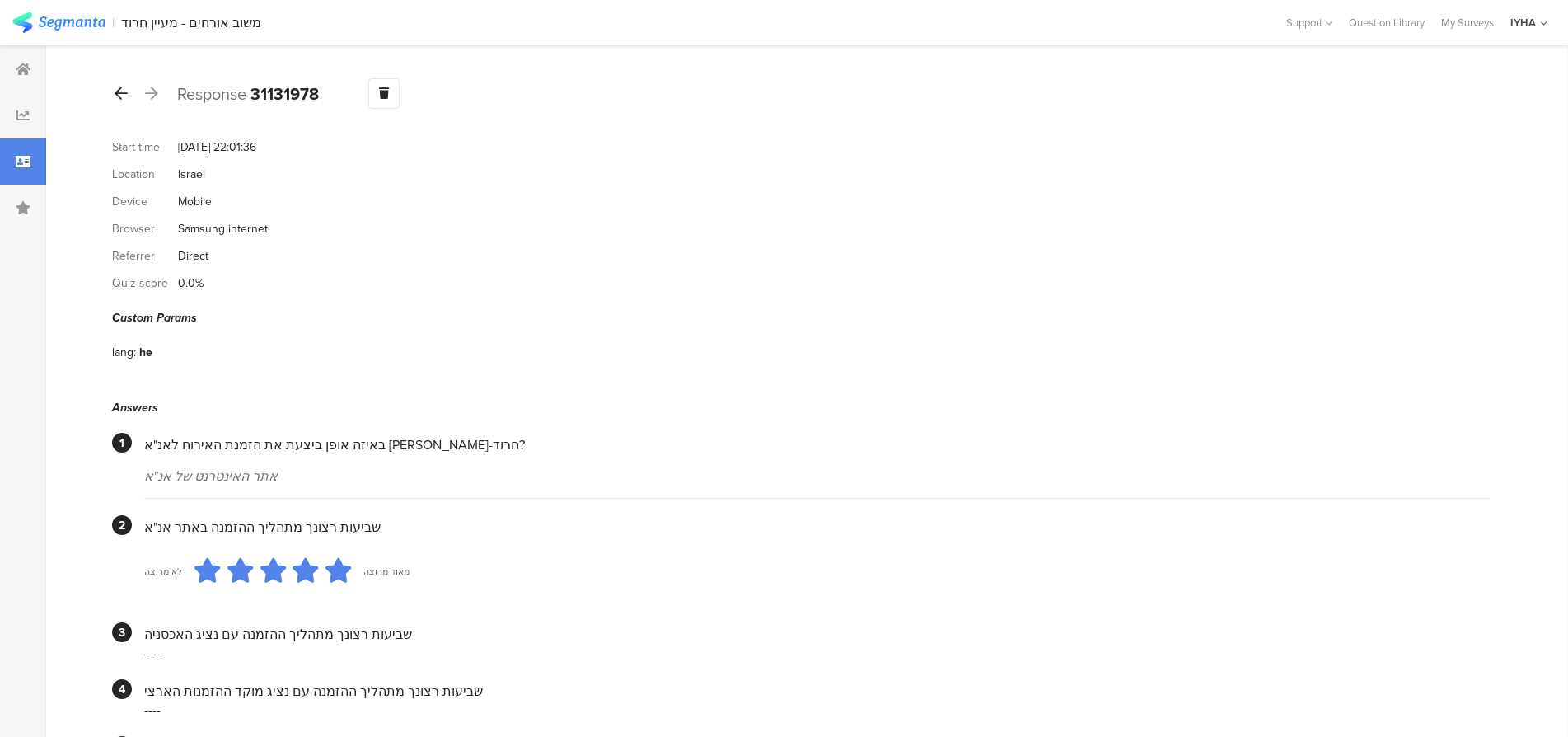
click at [120, 94] on icon at bounding box center [121, 93] width 13 height 15
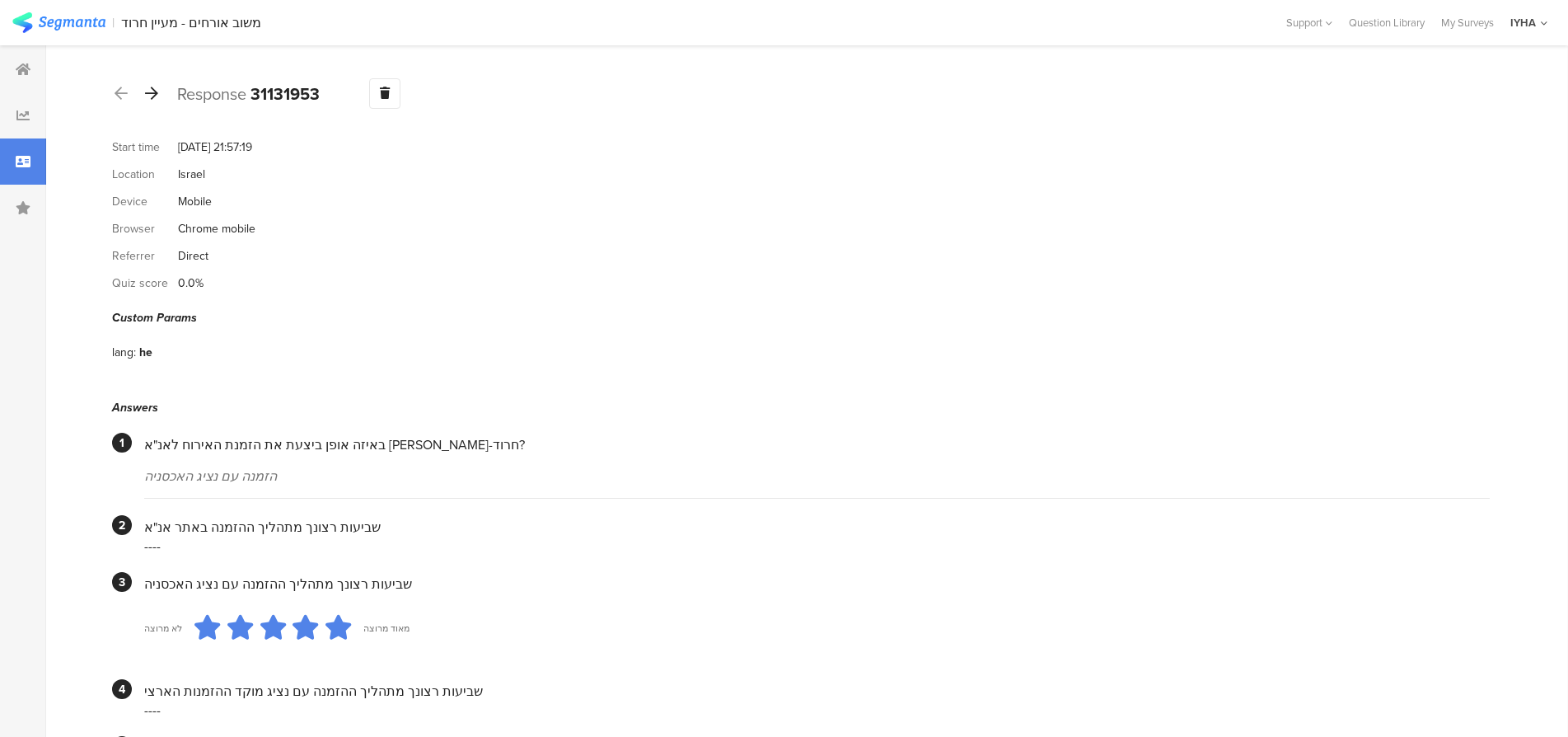
click at [152, 92] on icon at bounding box center [152, 93] width 13 height 15
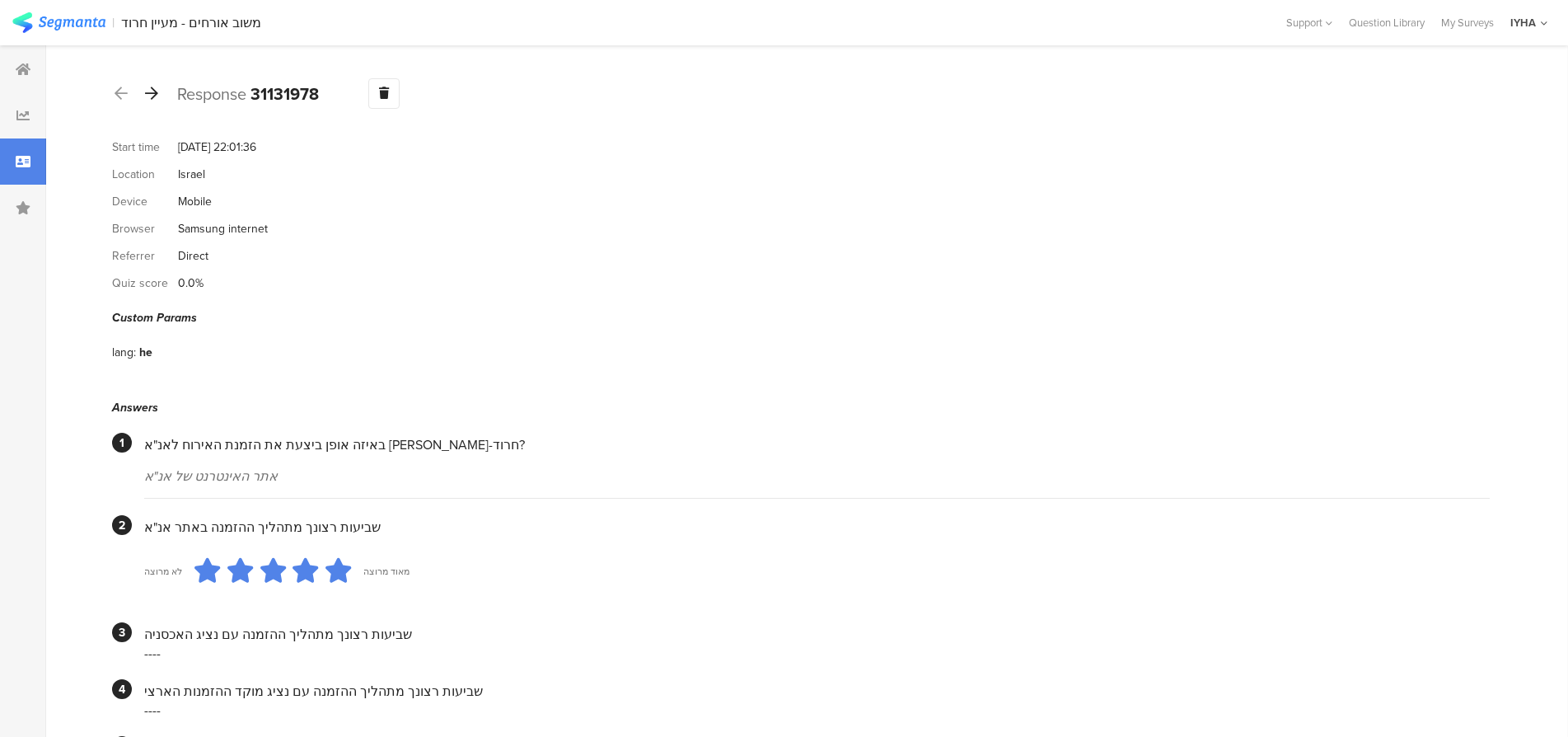
click at [152, 92] on icon at bounding box center [152, 93] width 13 height 15
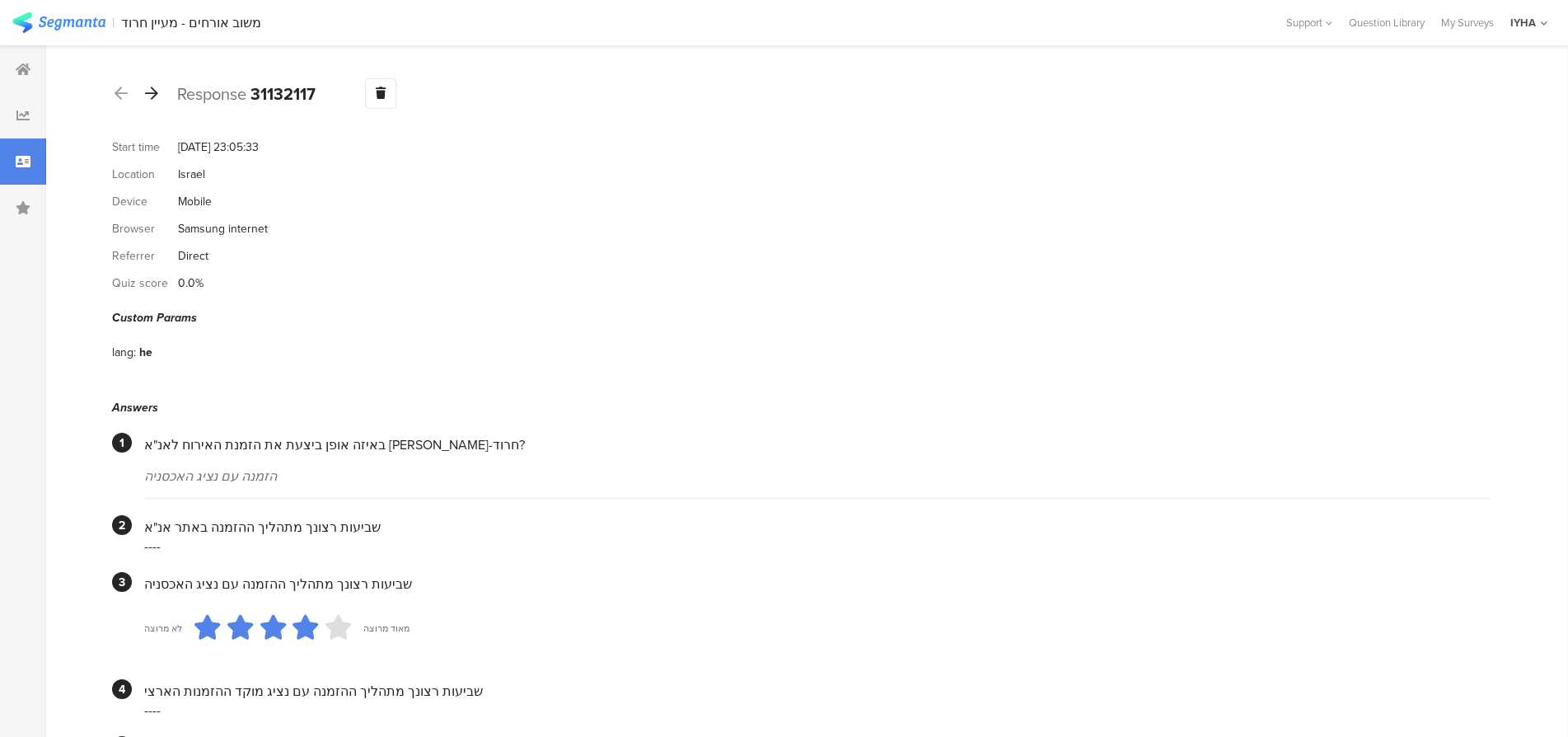
click at [154, 90] on icon at bounding box center [152, 93] width 13 height 15
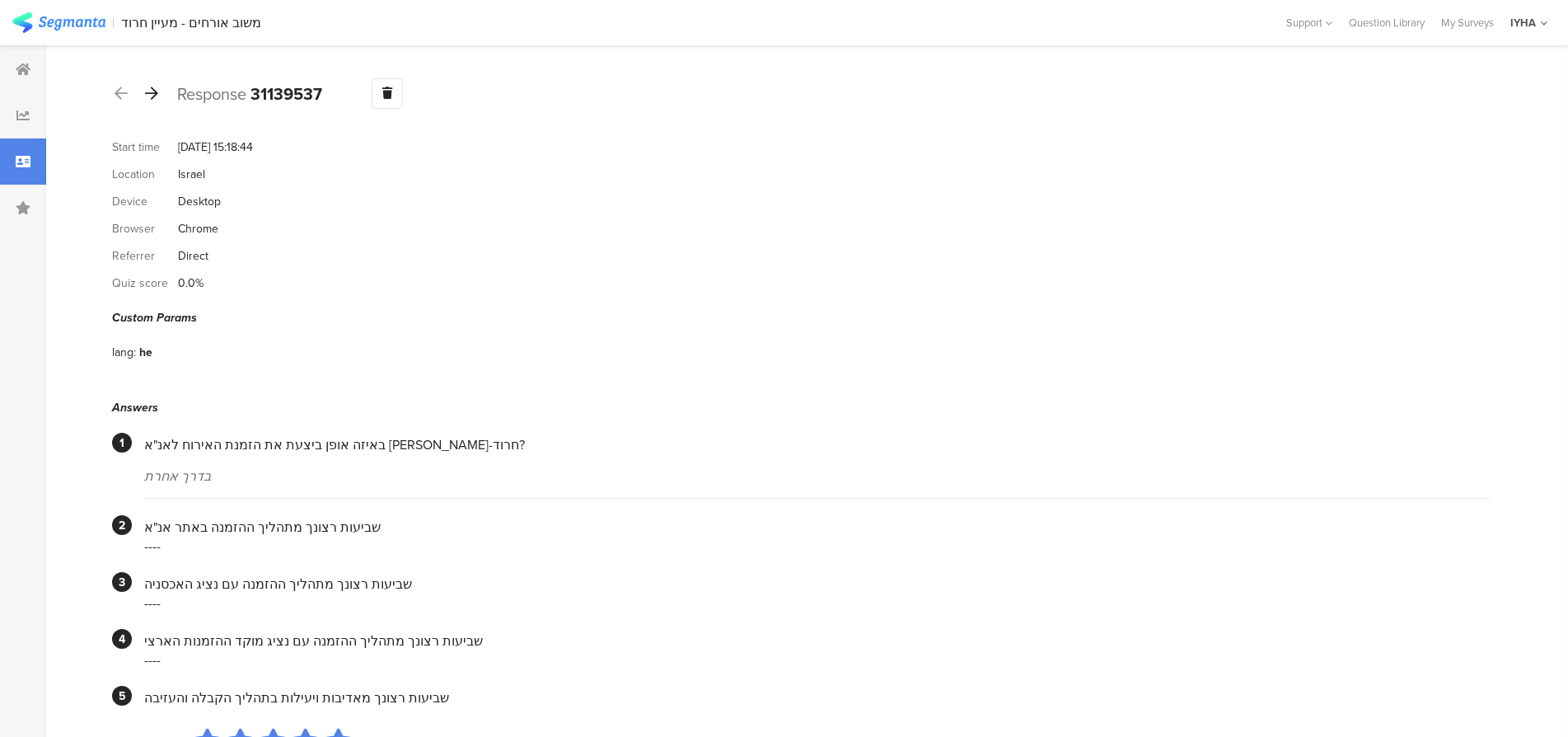
click at [154, 90] on icon at bounding box center [152, 93] width 13 height 15
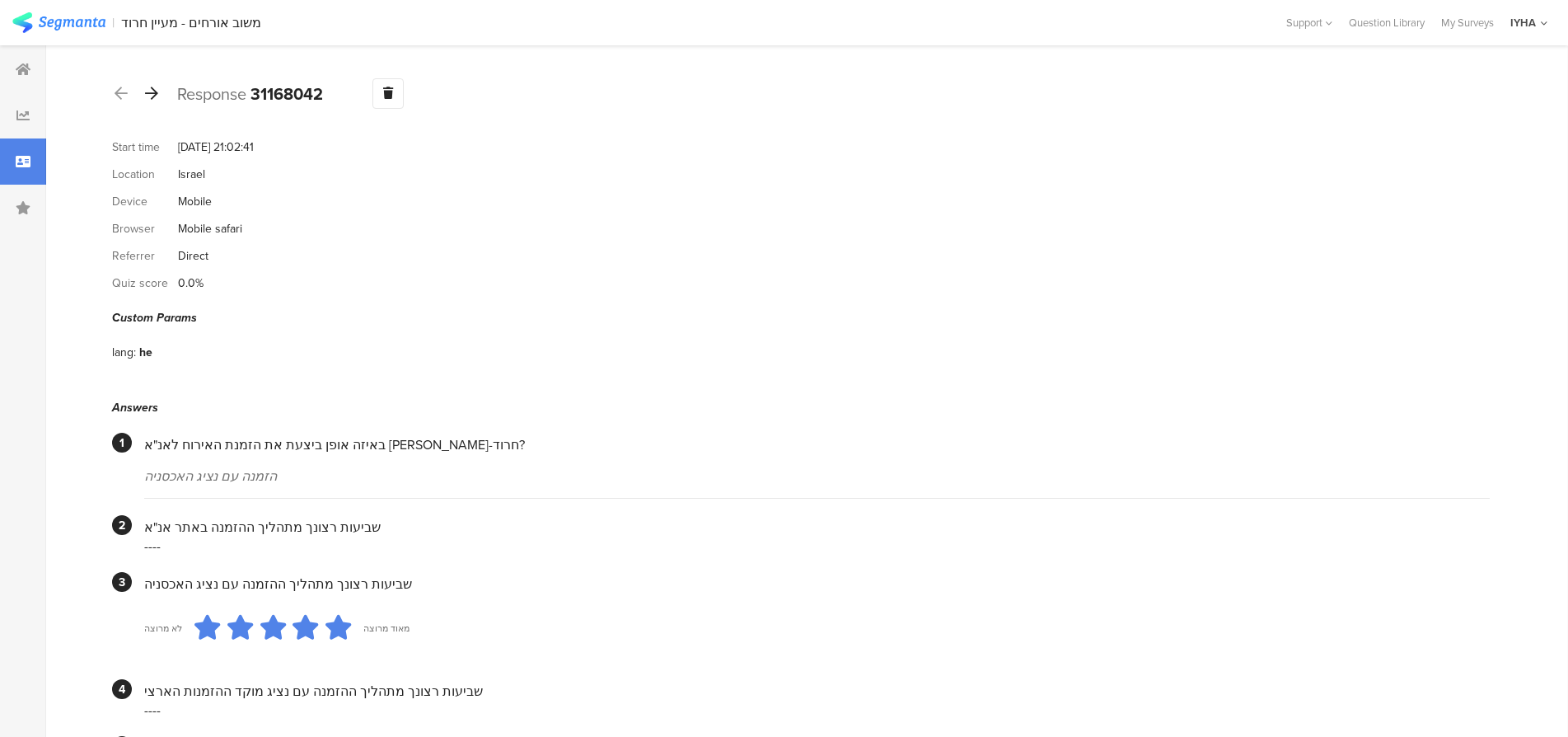
click at [154, 91] on icon at bounding box center [152, 93] width 13 height 15
click at [152, 90] on icon at bounding box center [152, 93] width 13 height 15
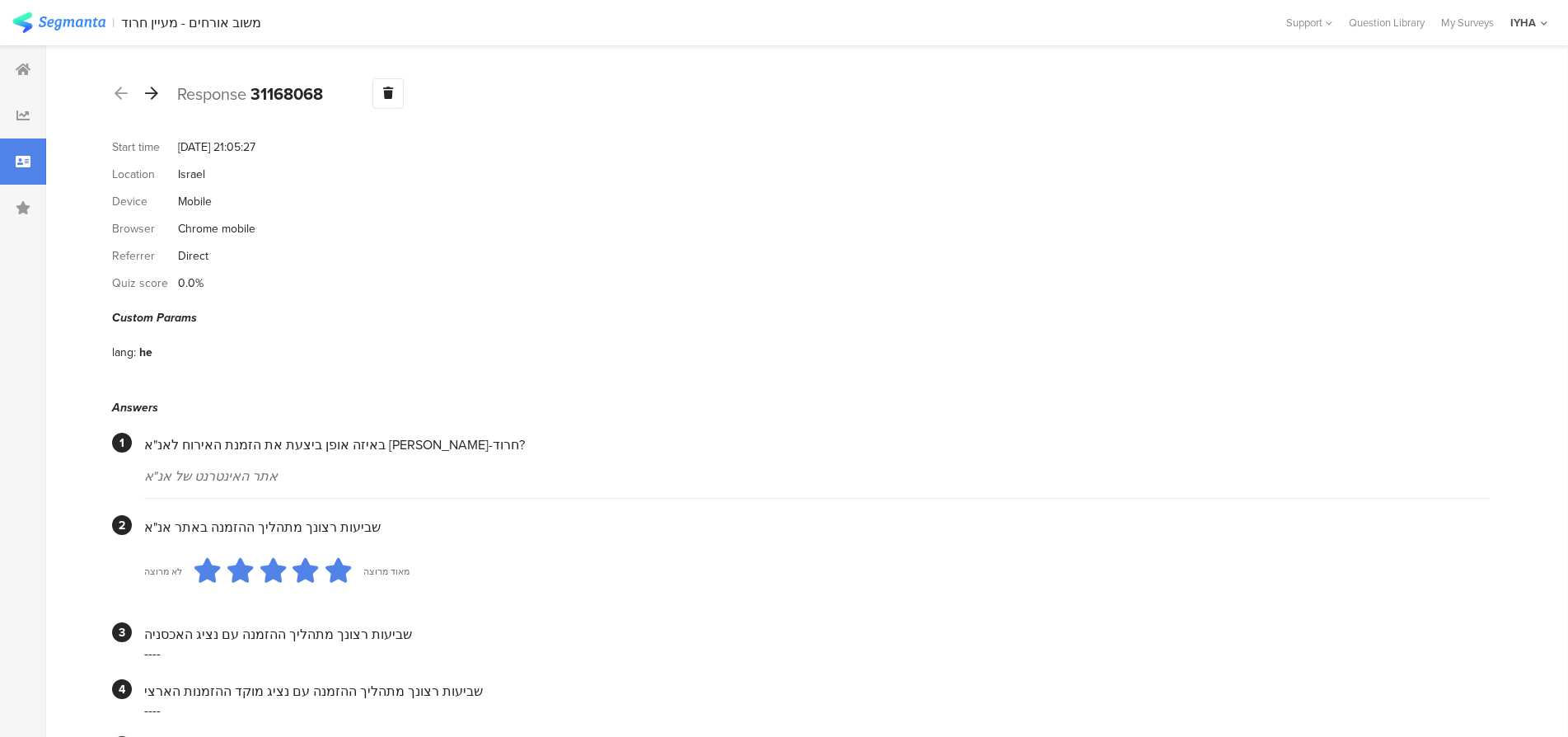
click at [152, 90] on icon at bounding box center [152, 93] width 13 height 15
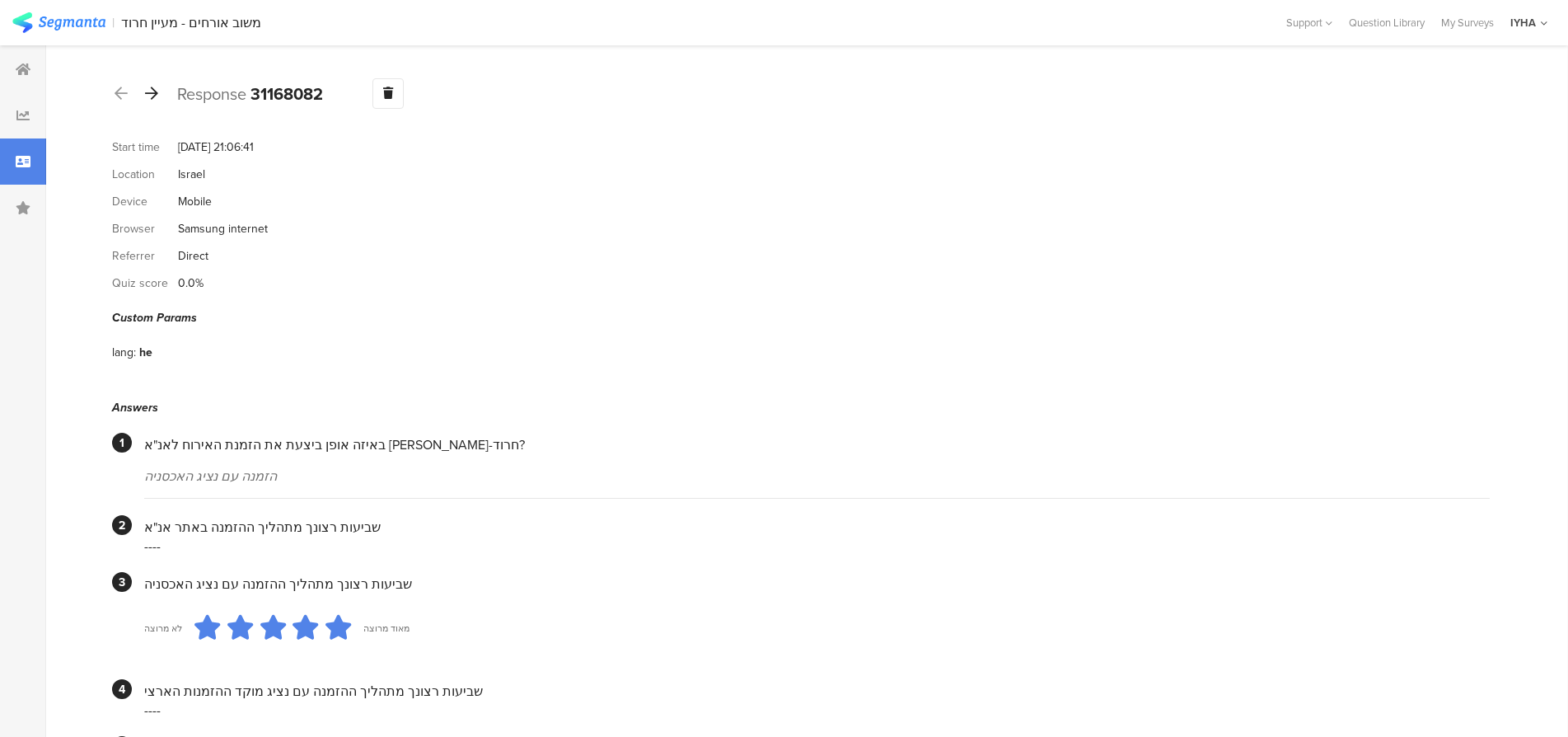
click at [152, 90] on icon at bounding box center [152, 93] width 13 height 15
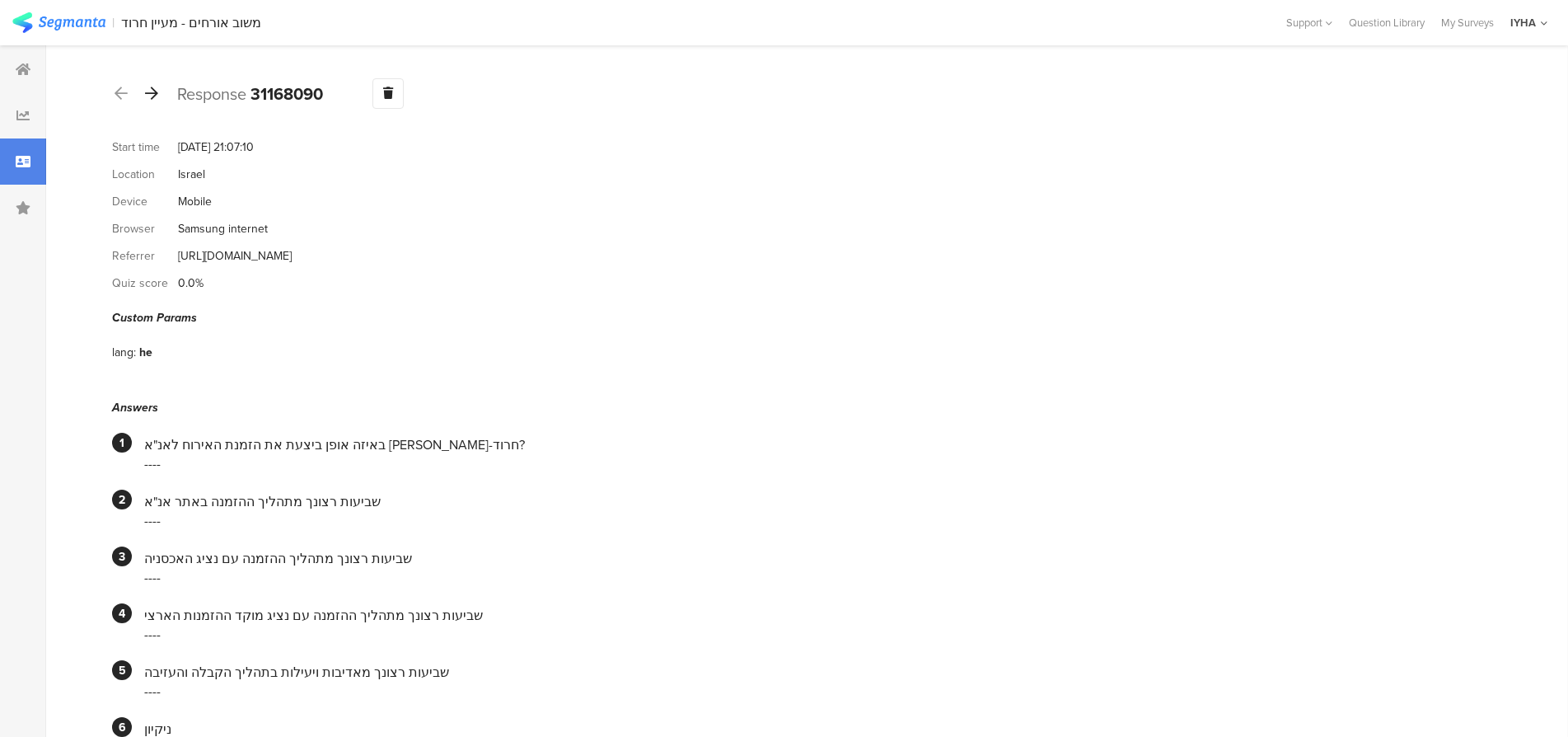
click at [152, 90] on icon at bounding box center [152, 93] width 13 height 15
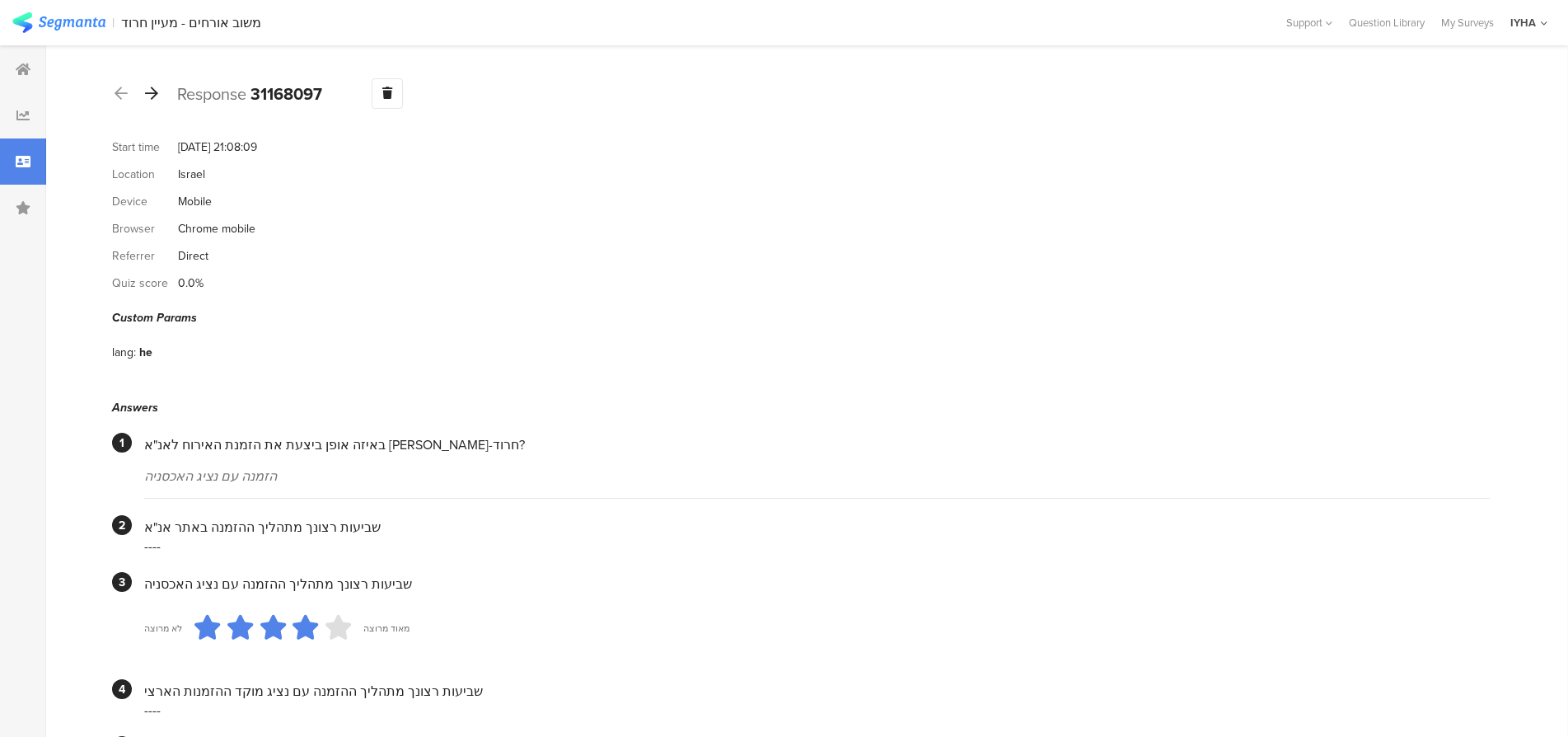
click at [152, 90] on icon at bounding box center [152, 93] width 13 height 15
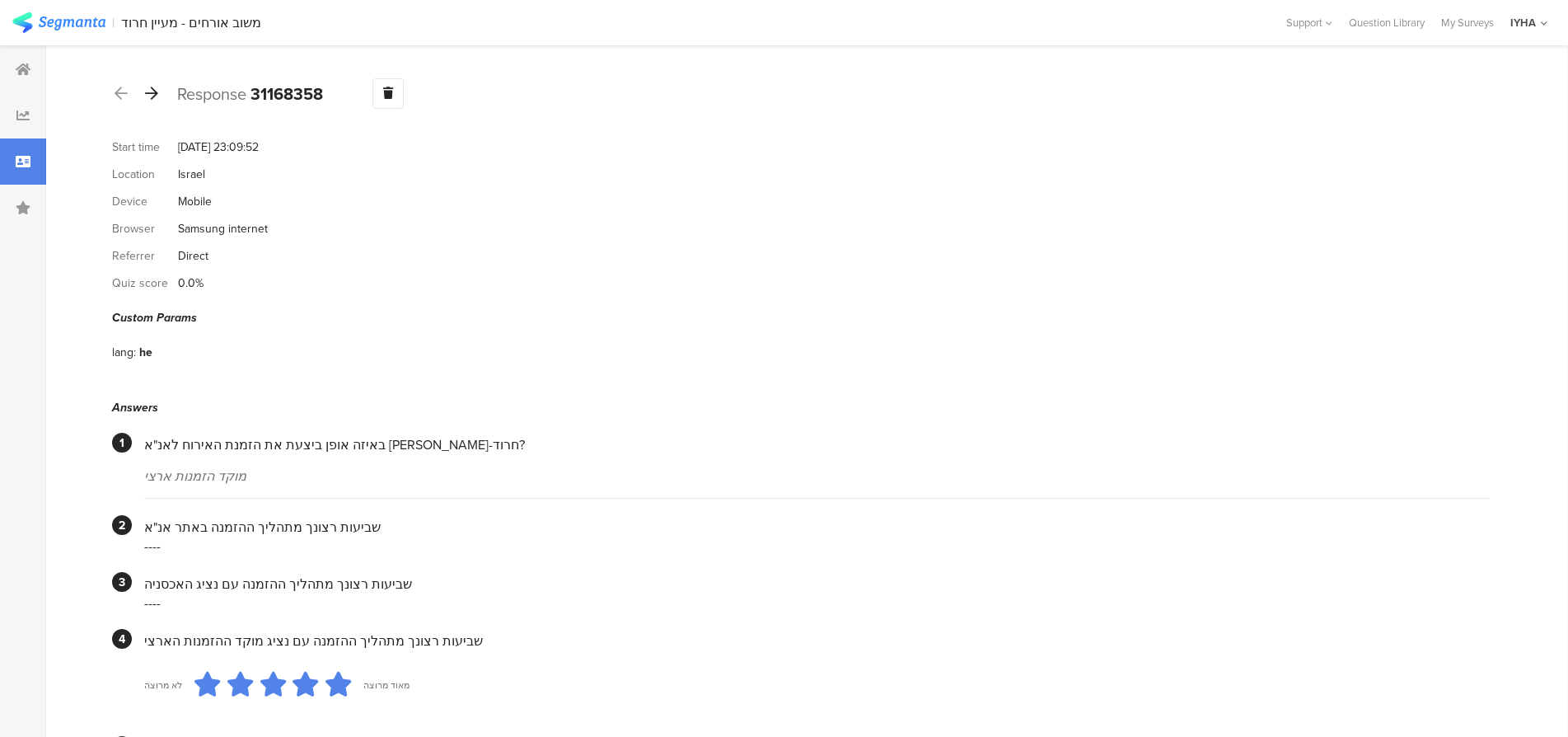
click at [152, 90] on icon at bounding box center [152, 93] width 13 height 15
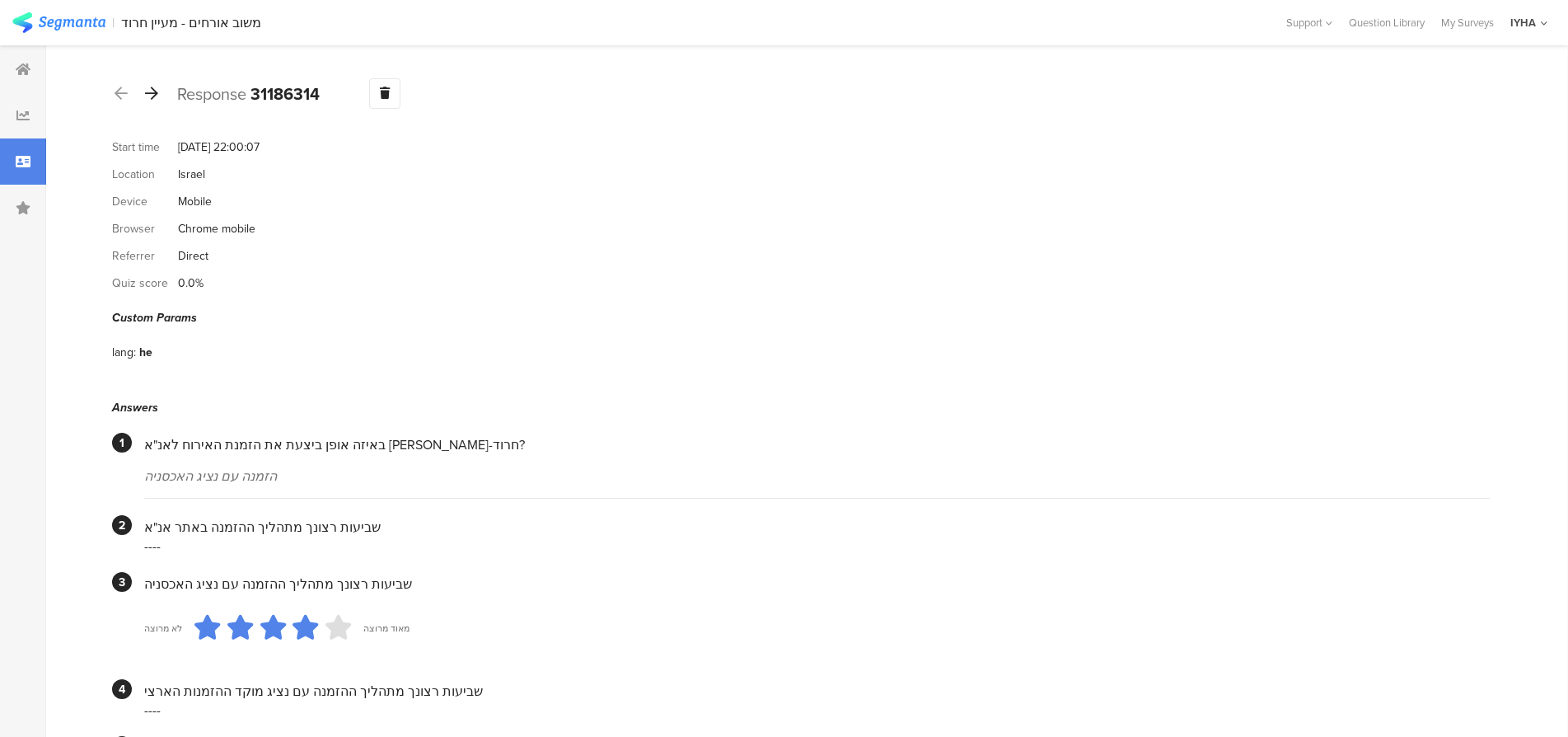
click at [152, 90] on icon at bounding box center [152, 93] width 13 height 15
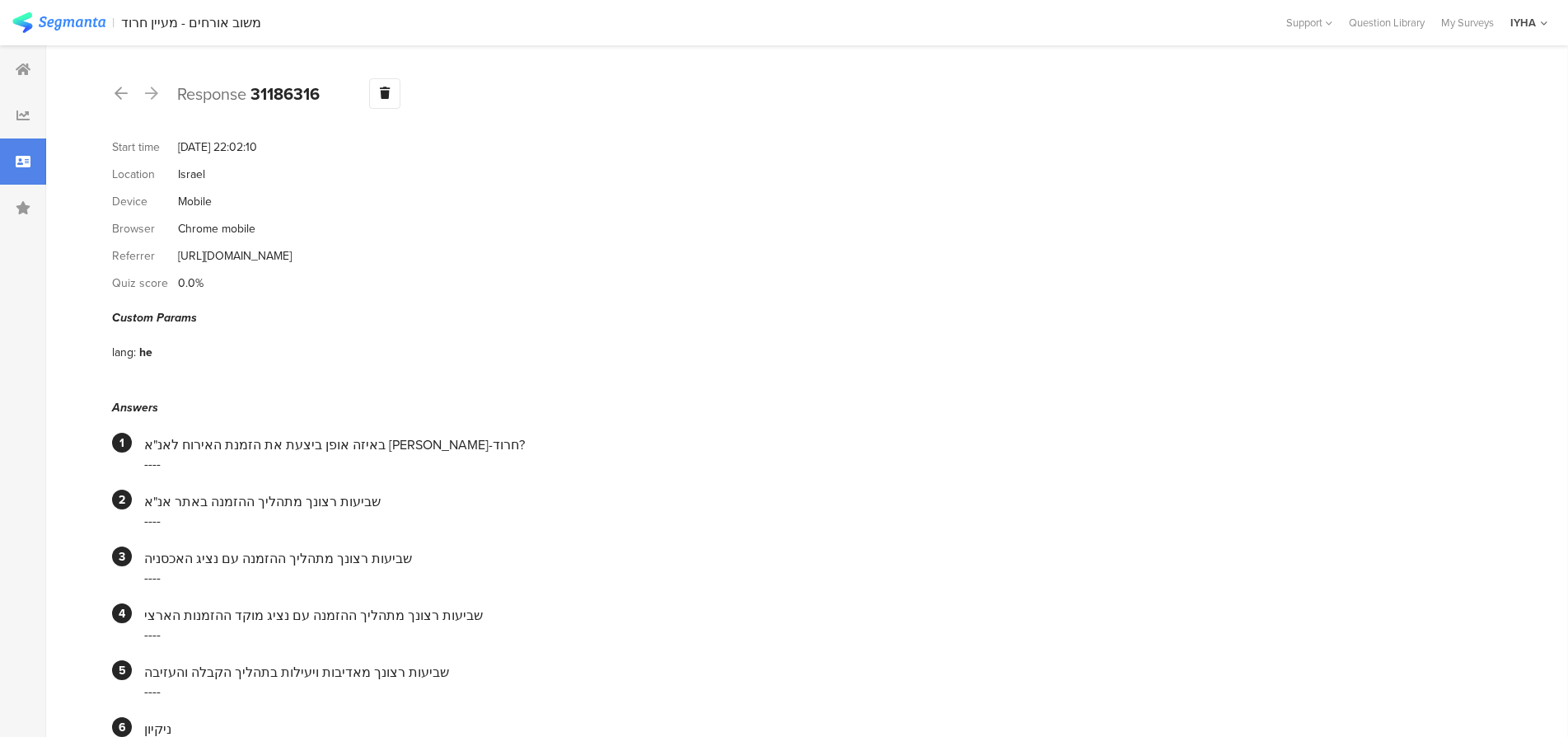
click at [152, 90] on icon at bounding box center [152, 93] width 13 height 15
